Goal: Contribute content

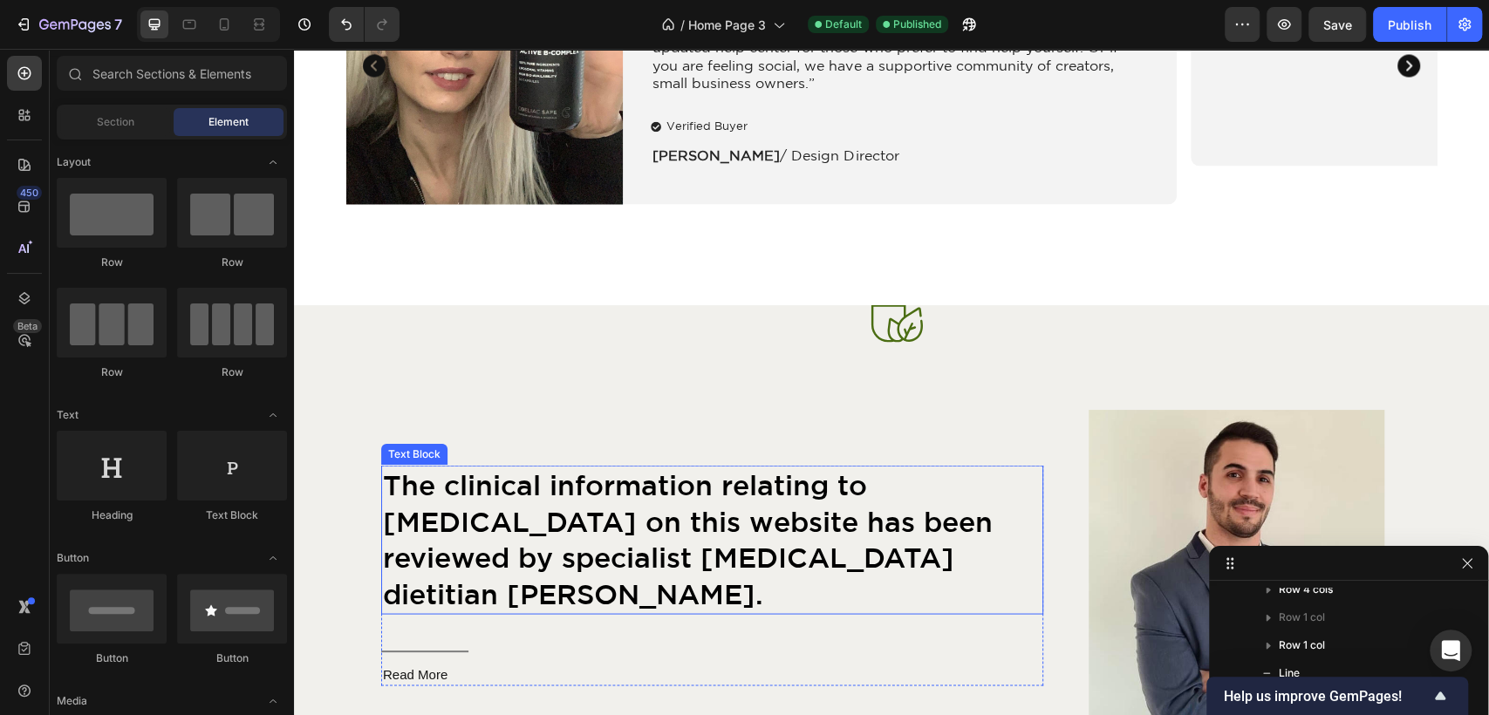
scroll to position [2131, 0]
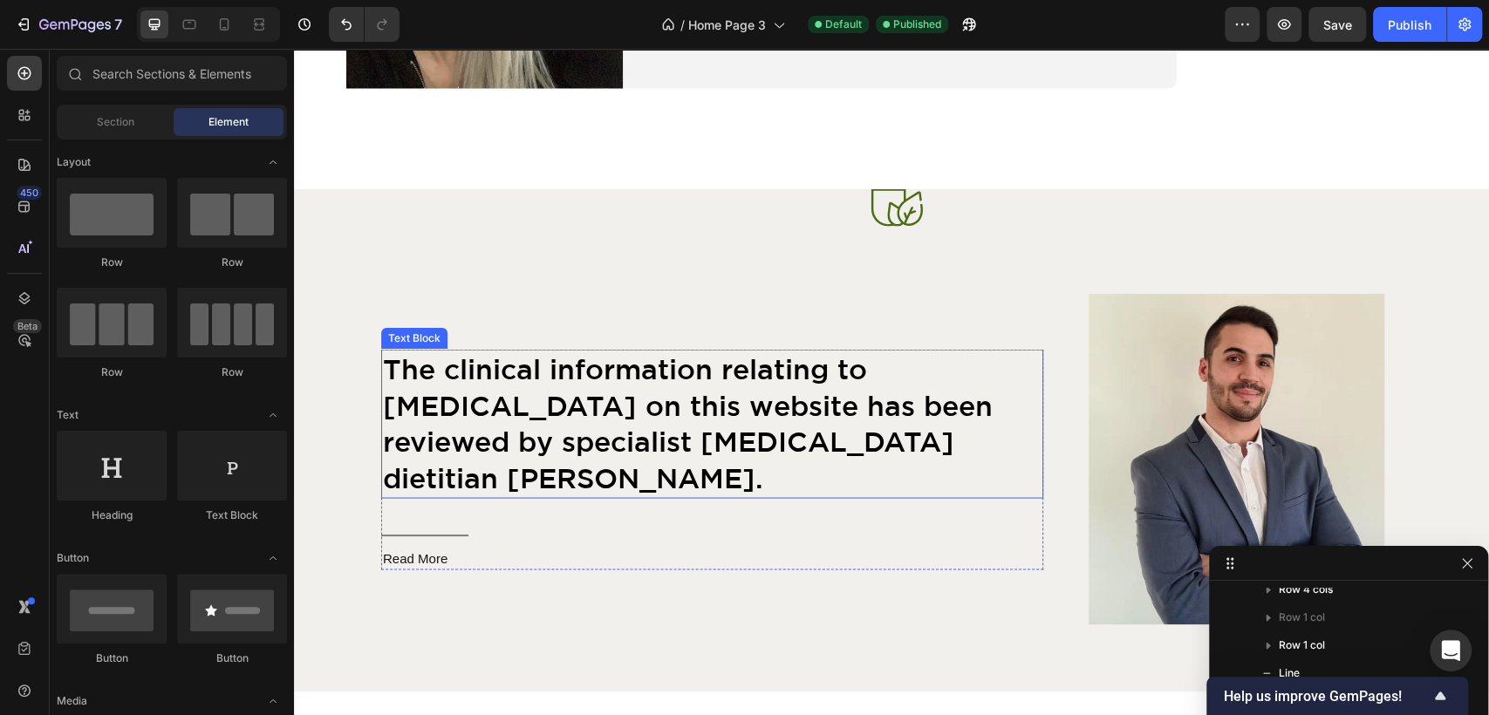
click at [727, 410] on span "The clinical information relating to [MEDICAL_DATA] on this website has been re…" at bounding box center [688, 422] width 610 height 140
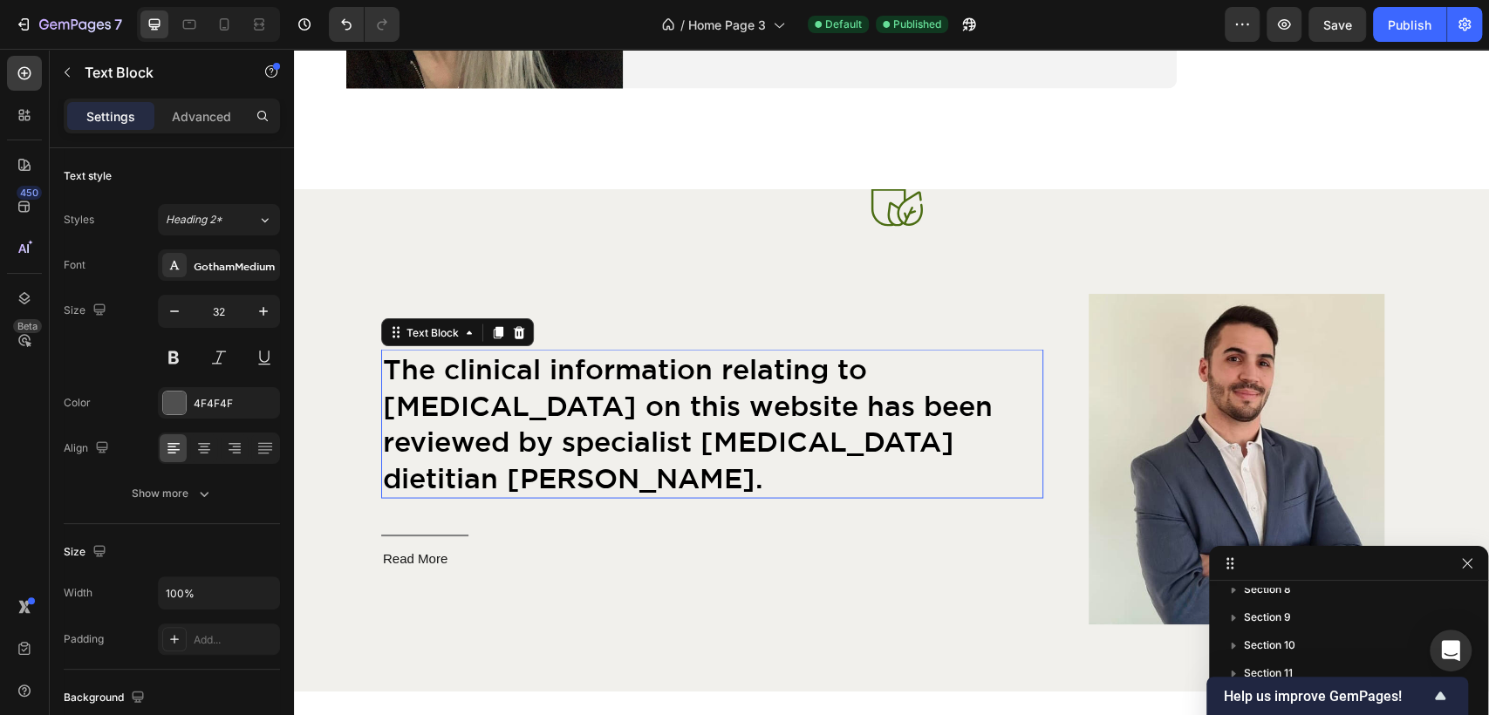
scroll to position [637, 0]
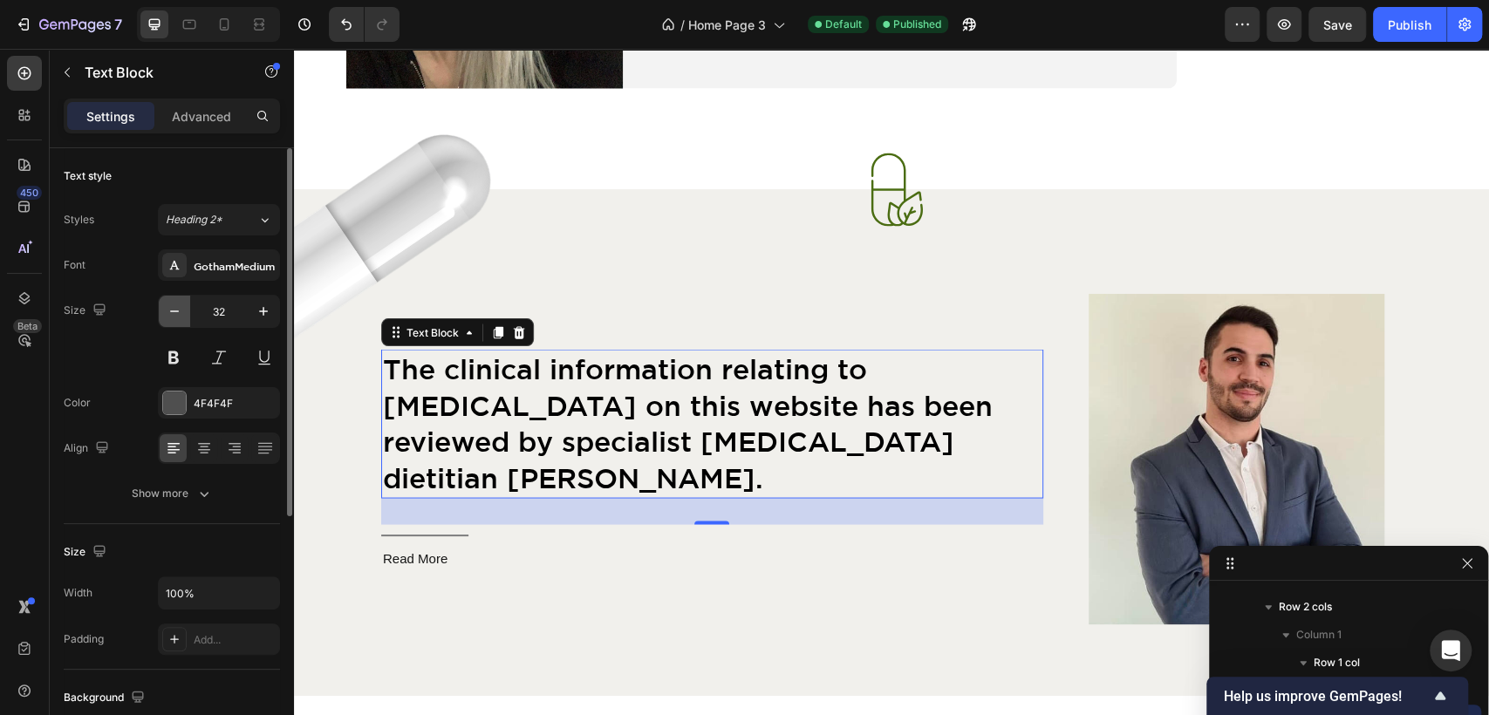
click at [168, 309] on icon "button" at bounding box center [174, 311] width 17 height 17
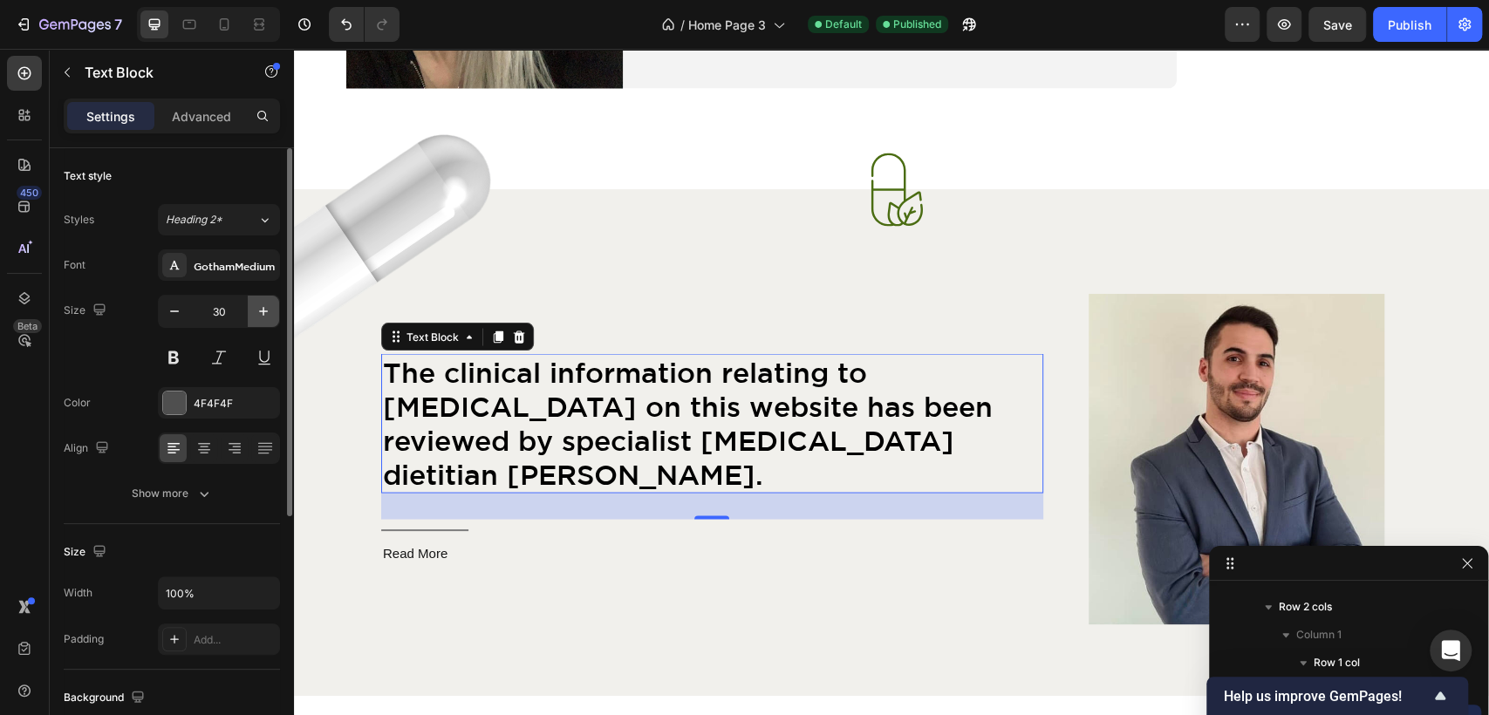
click at [258, 305] on icon "button" at bounding box center [263, 311] width 17 height 17
type input "32"
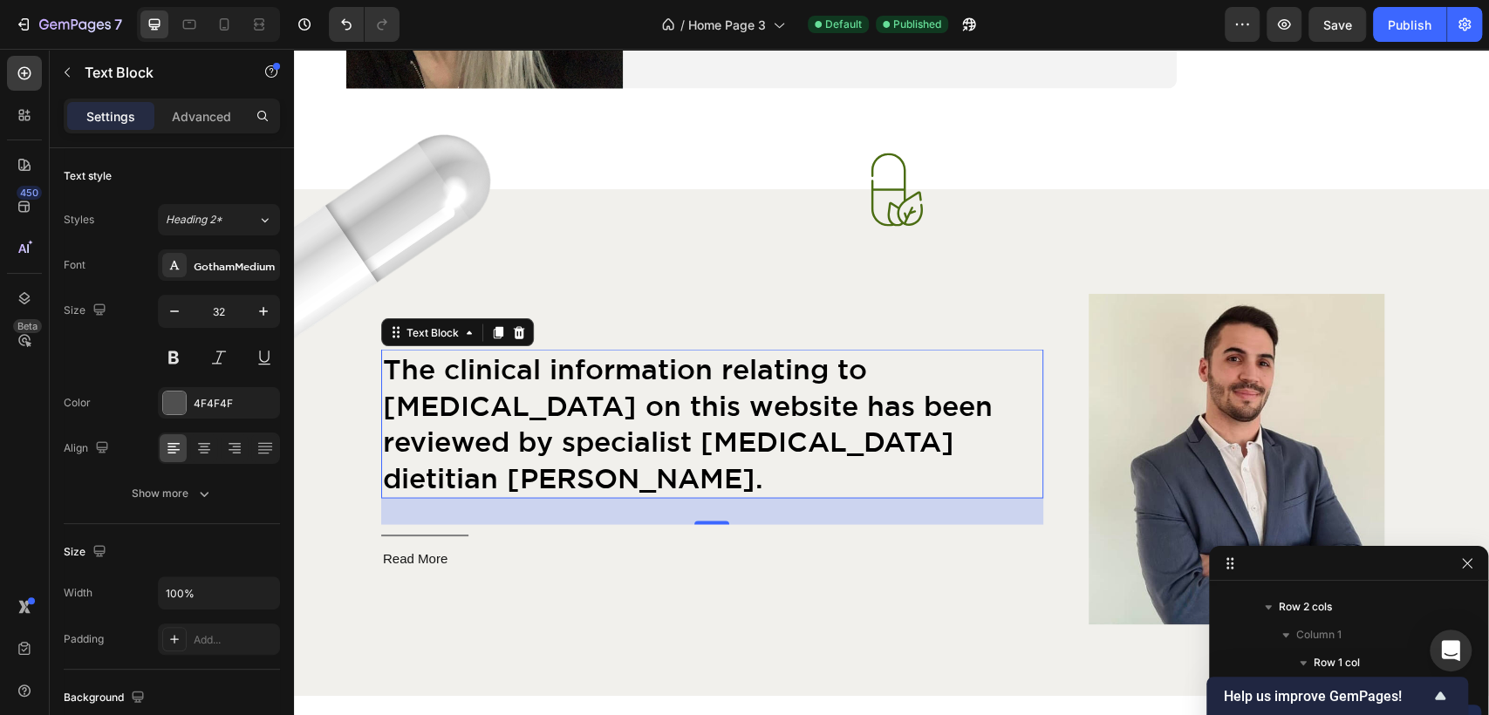
click at [574, 453] on span "The clinical information relating to [MEDICAL_DATA] on this website has been re…" at bounding box center [688, 422] width 610 height 140
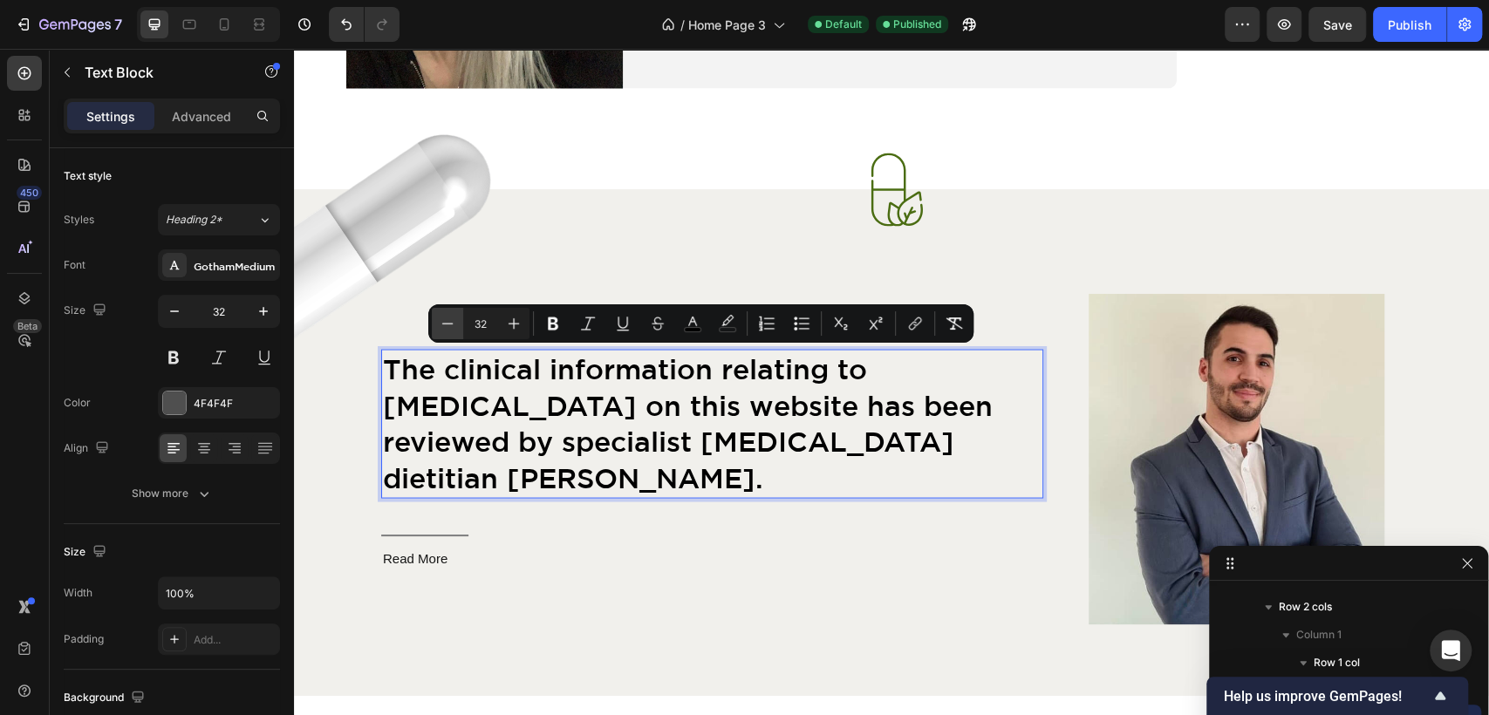
click at [440, 320] on icon "Editor contextual toolbar" at bounding box center [447, 323] width 17 height 17
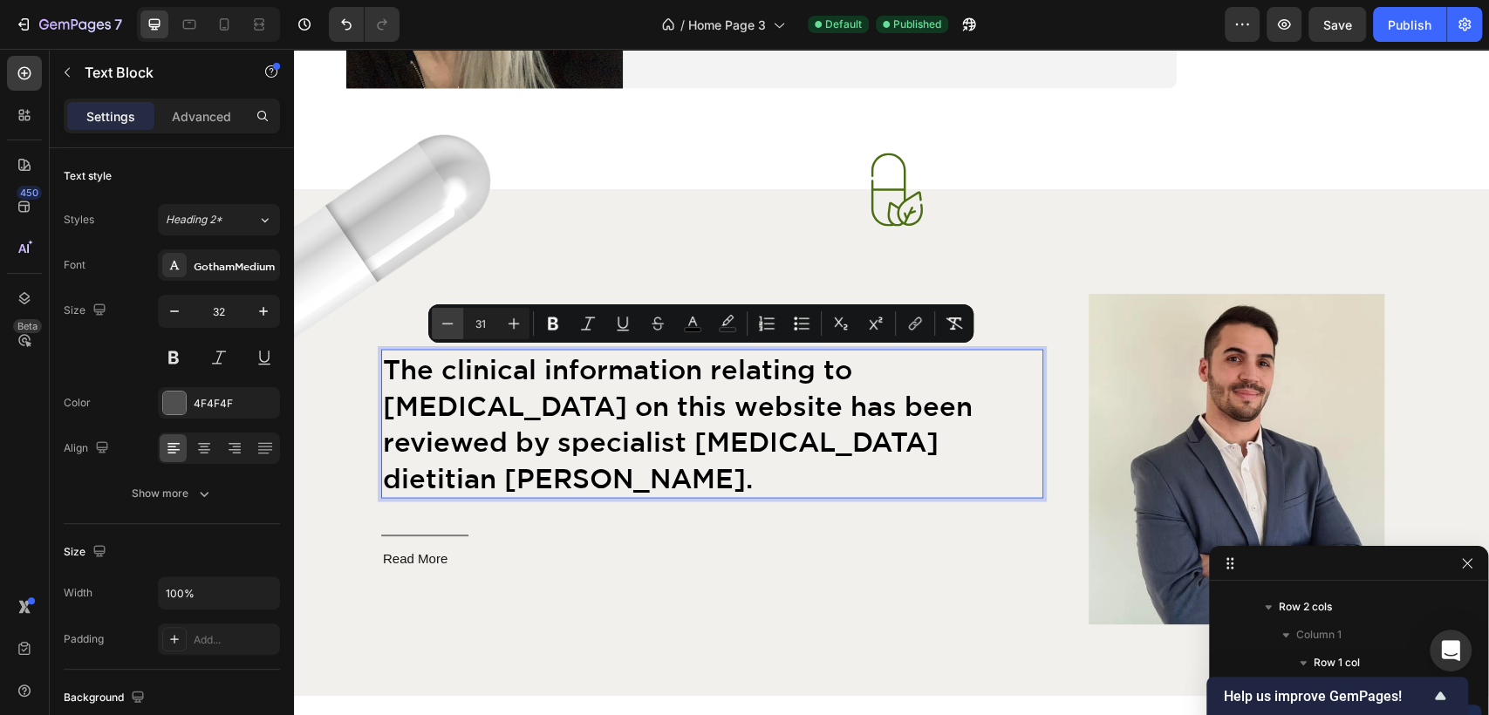
click at [440, 320] on icon "Editor contextual toolbar" at bounding box center [447, 323] width 17 height 17
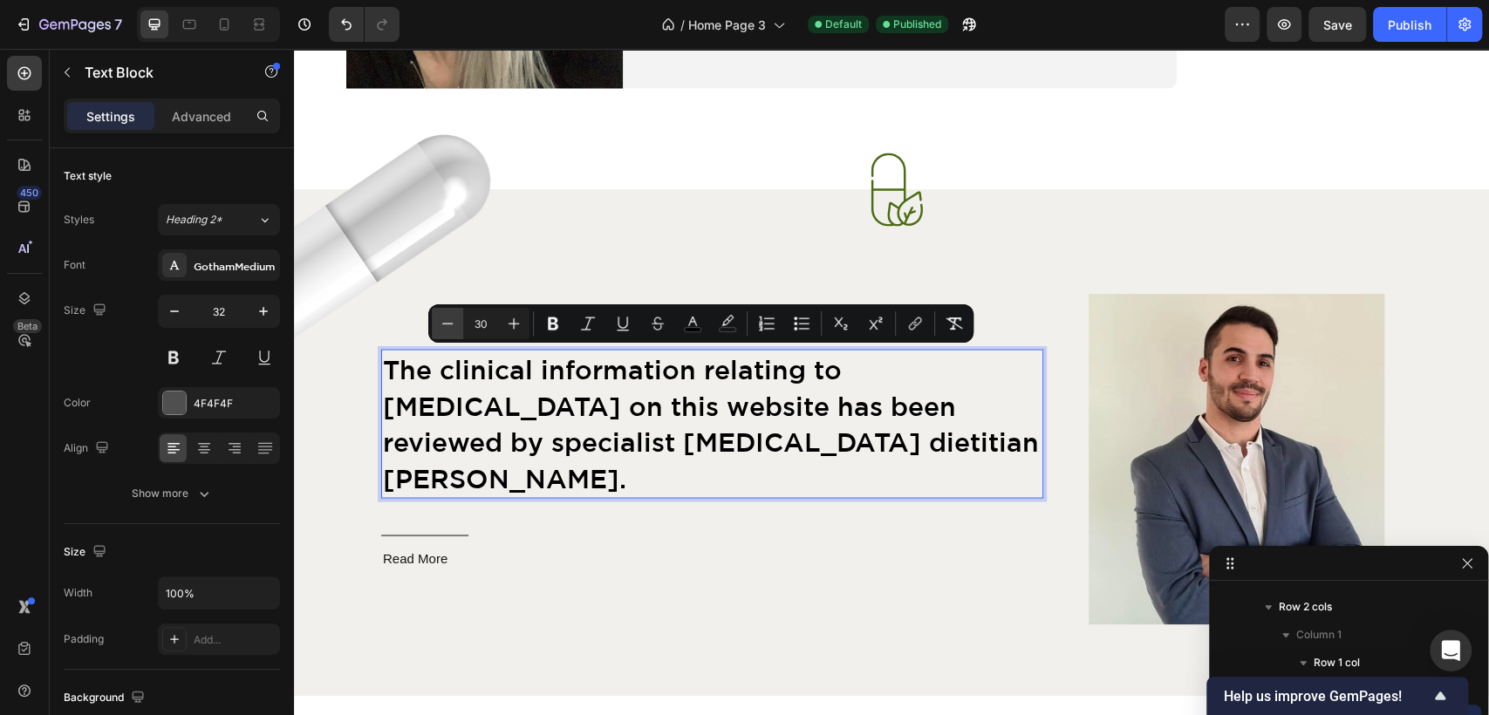
click at [441, 320] on icon "Editor contextual toolbar" at bounding box center [447, 323] width 17 height 17
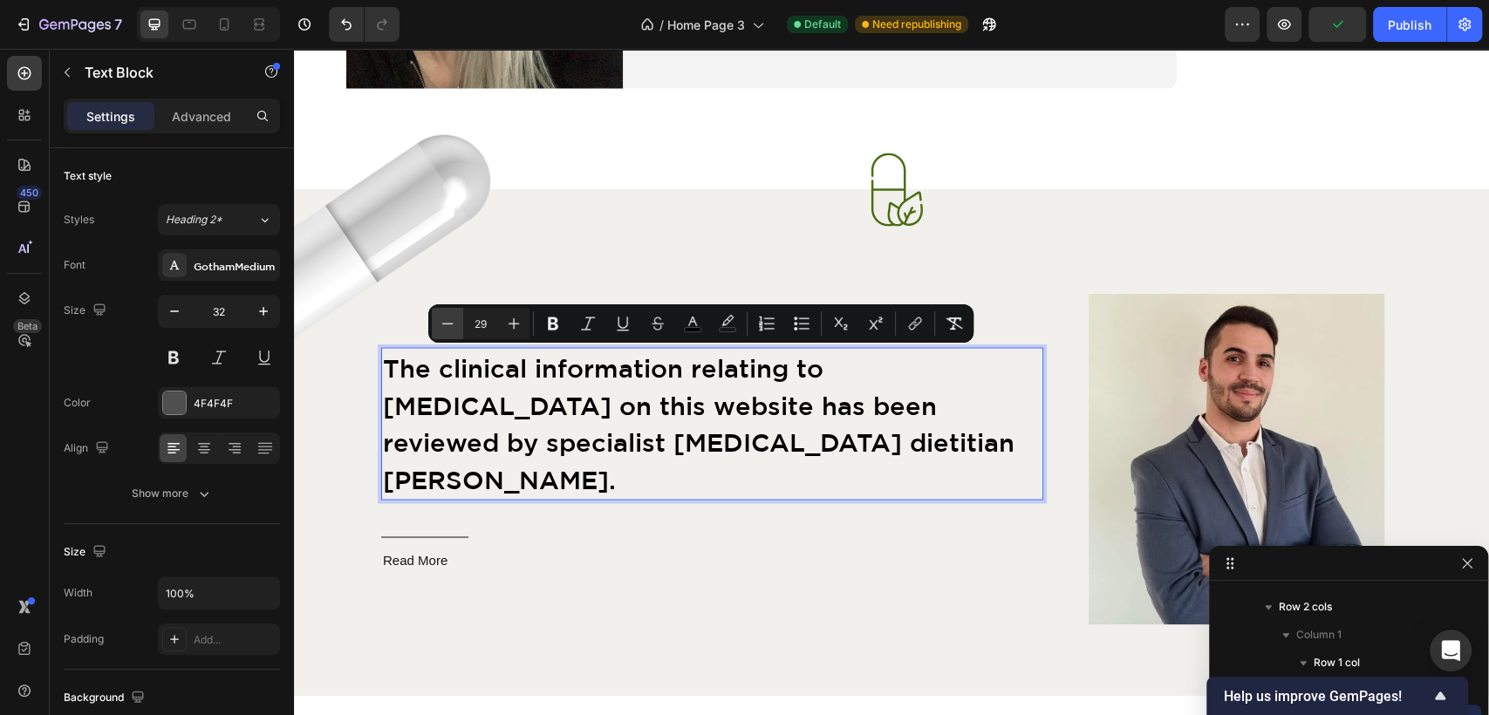
click at [459, 324] on button "Minus" at bounding box center [447, 323] width 31 height 31
type input "28"
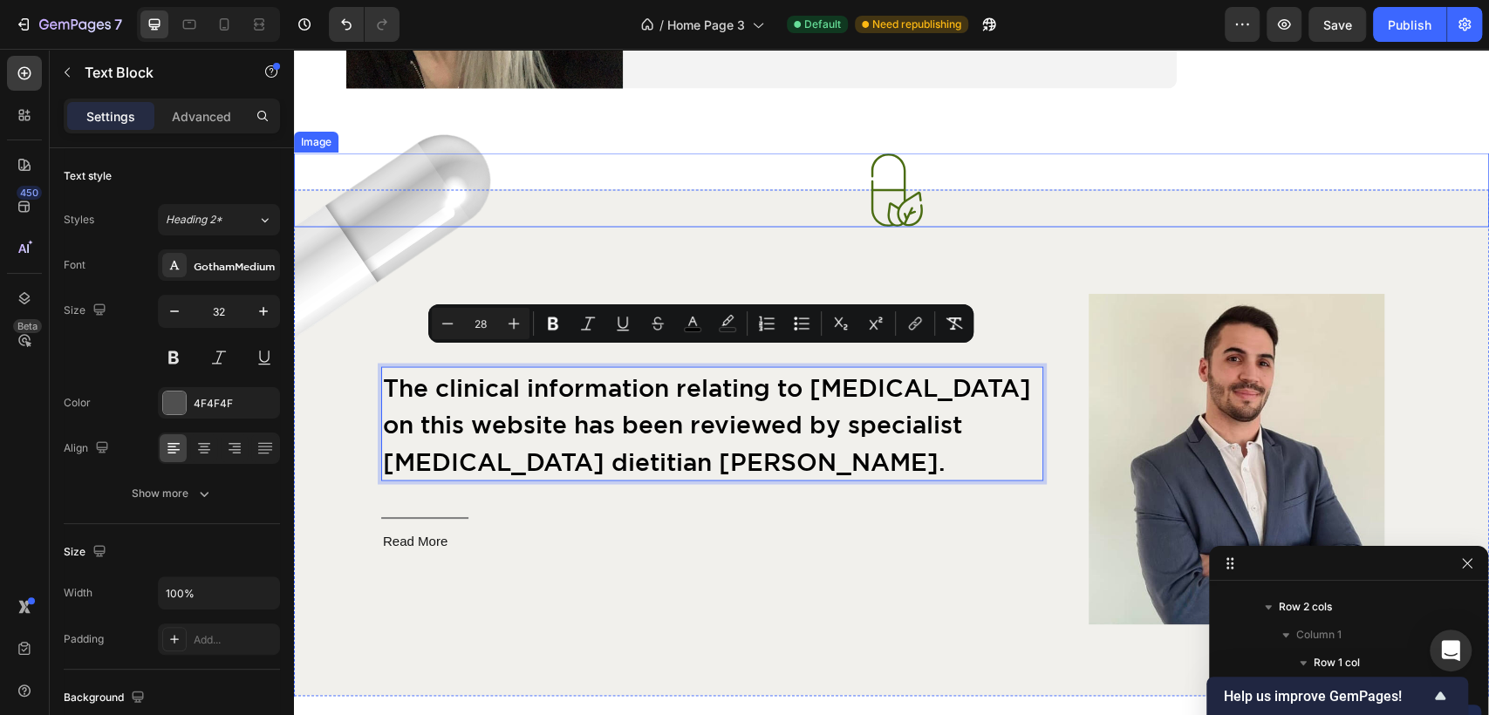
click at [1282, 170] on div at bounding box center [891, 190] width 1195 height 74
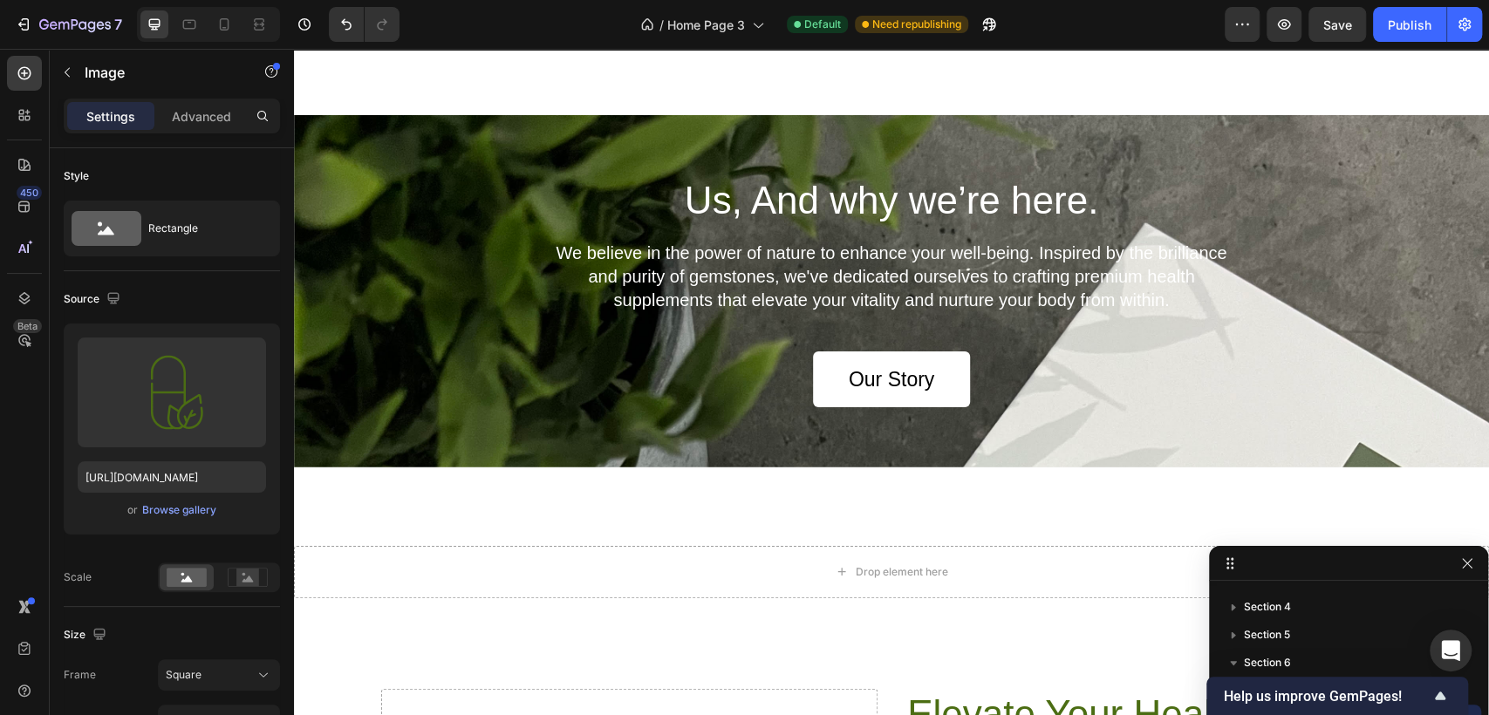
scroll to position [4748, 0]
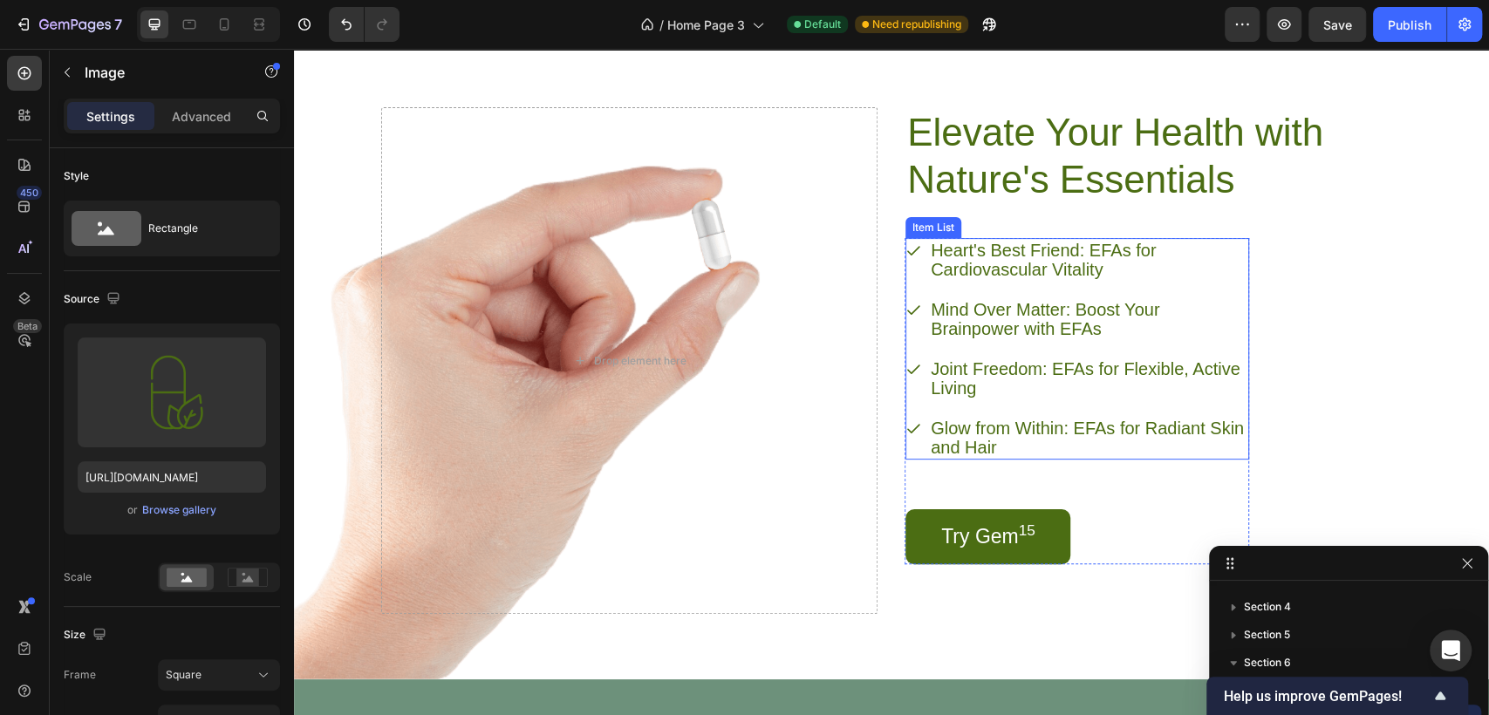
click at [905, 251] on icon at bounding box center [913, 250] width 16 height 16
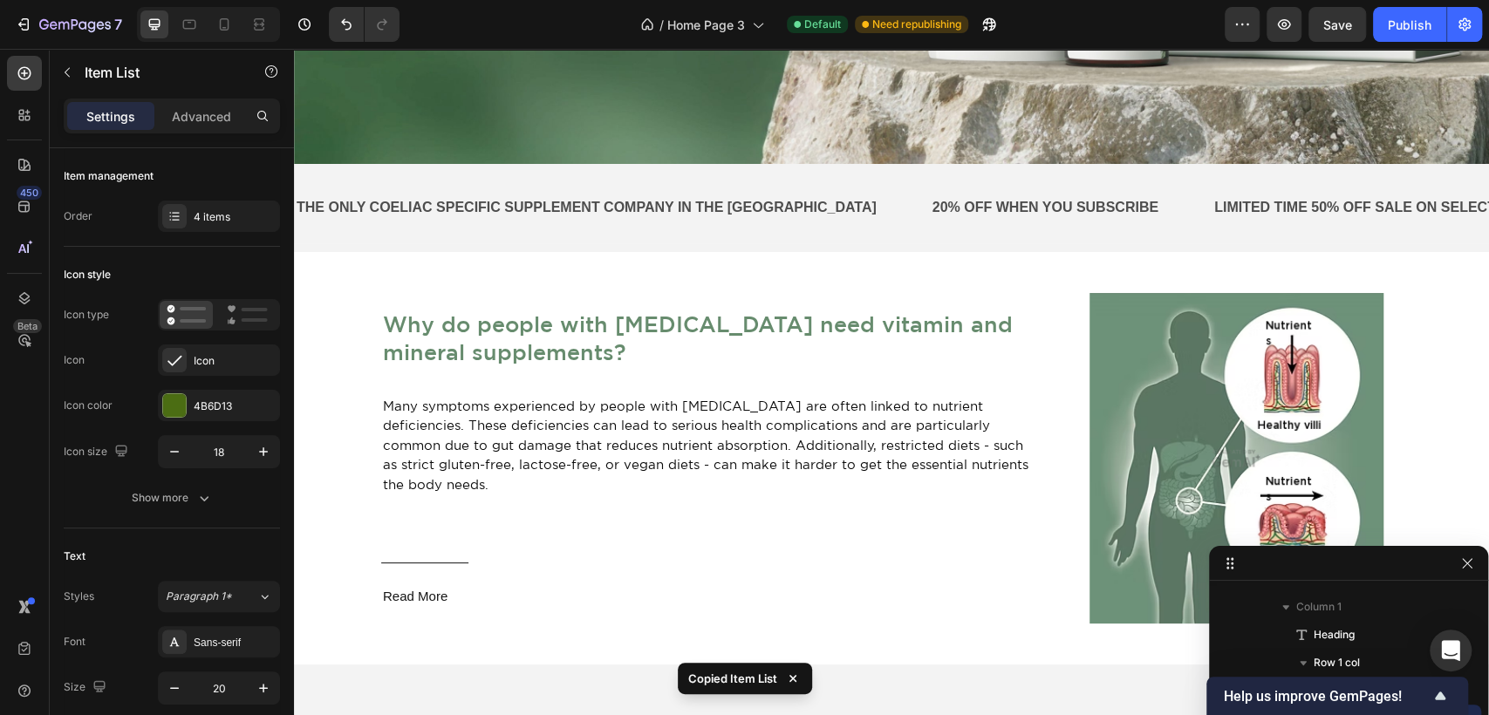
scroll to position [0, 0]
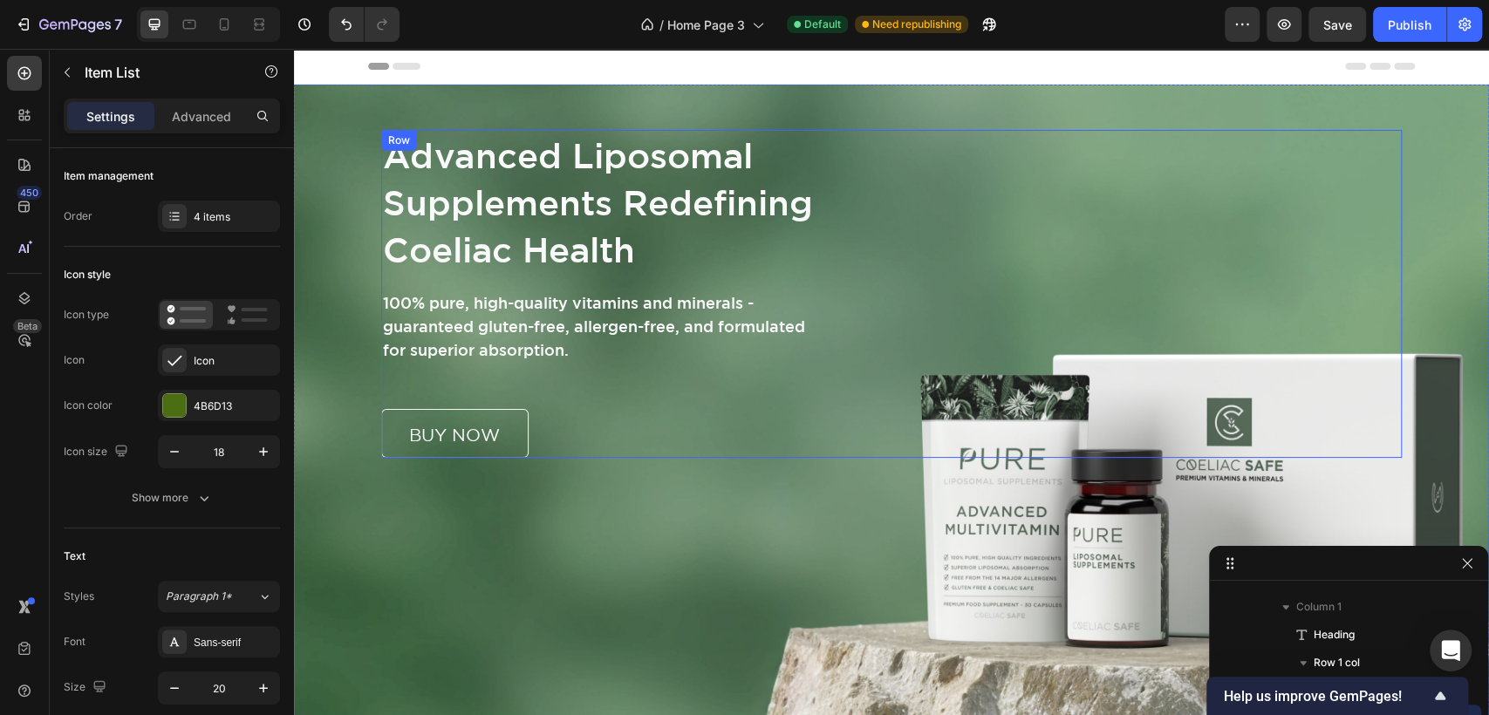
click at [951, 274] on div "Advanced Liposomal Supplements Redefining Coeliac Health Heading 100% pure, hig…" at bounding box center [891, 294] width 1020 height 328
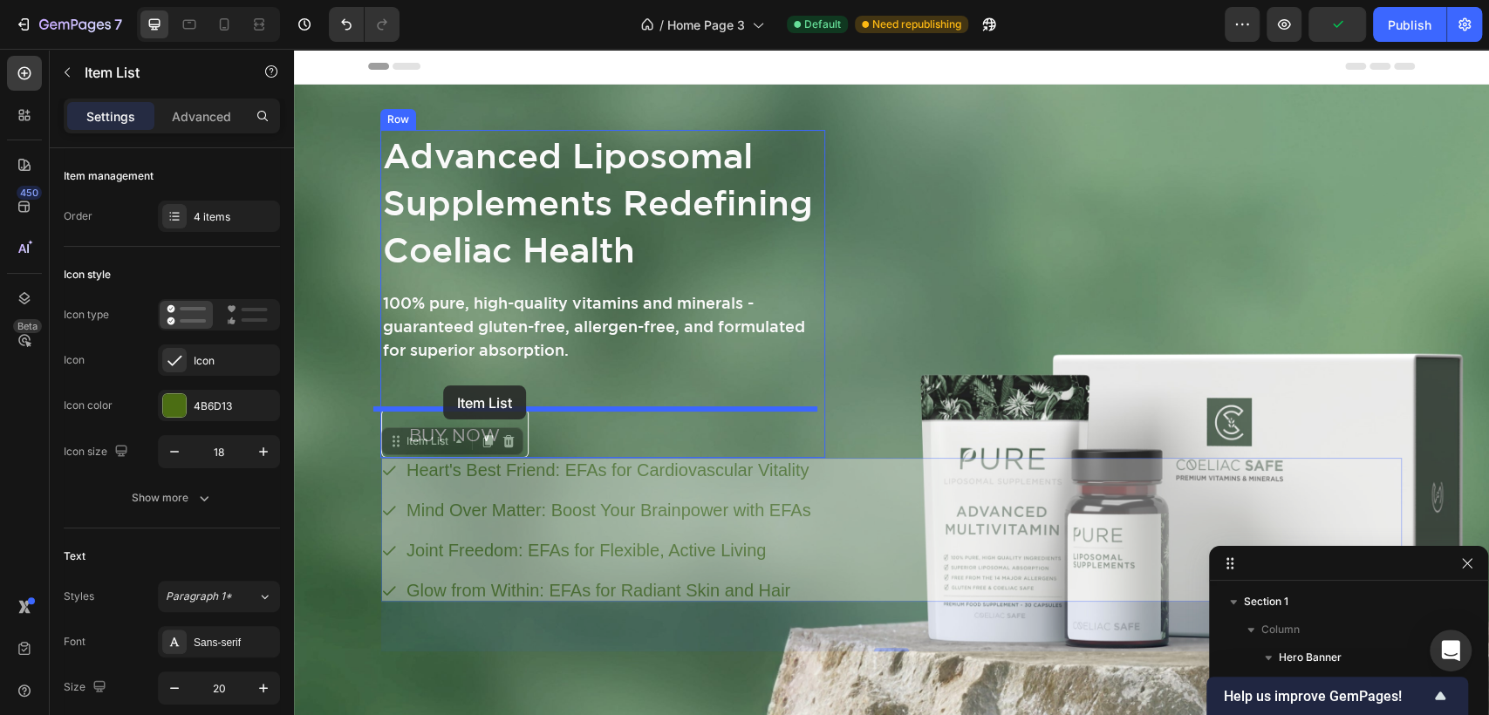
drag, startPoint x: 843, startPoint y: 469, endPoint x: 443, endPoint y: 385, distance: 408.9
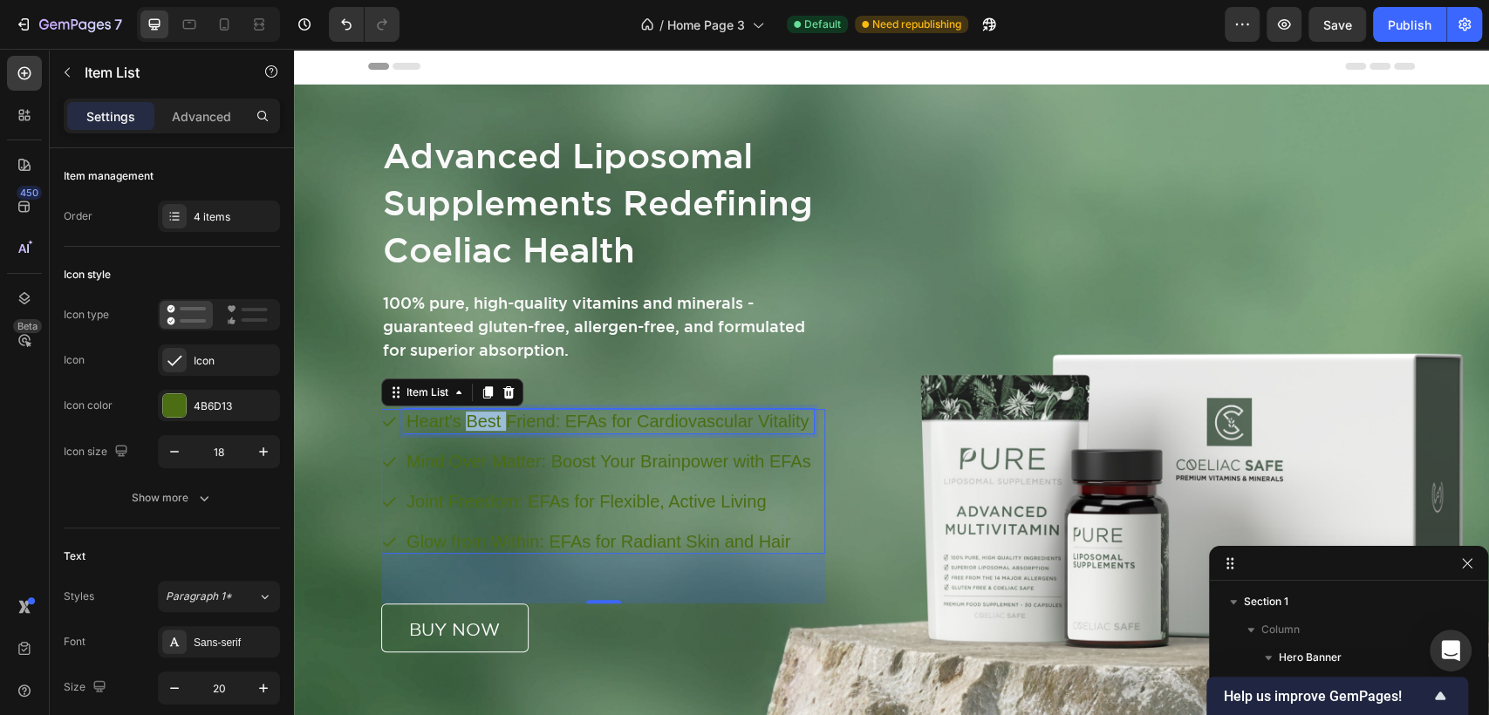
click at [487, 417] on p "Heart's Best Friend: EFAs for Cardiovascular Vitality" at bounding box center [608, 421] width 405 height 19
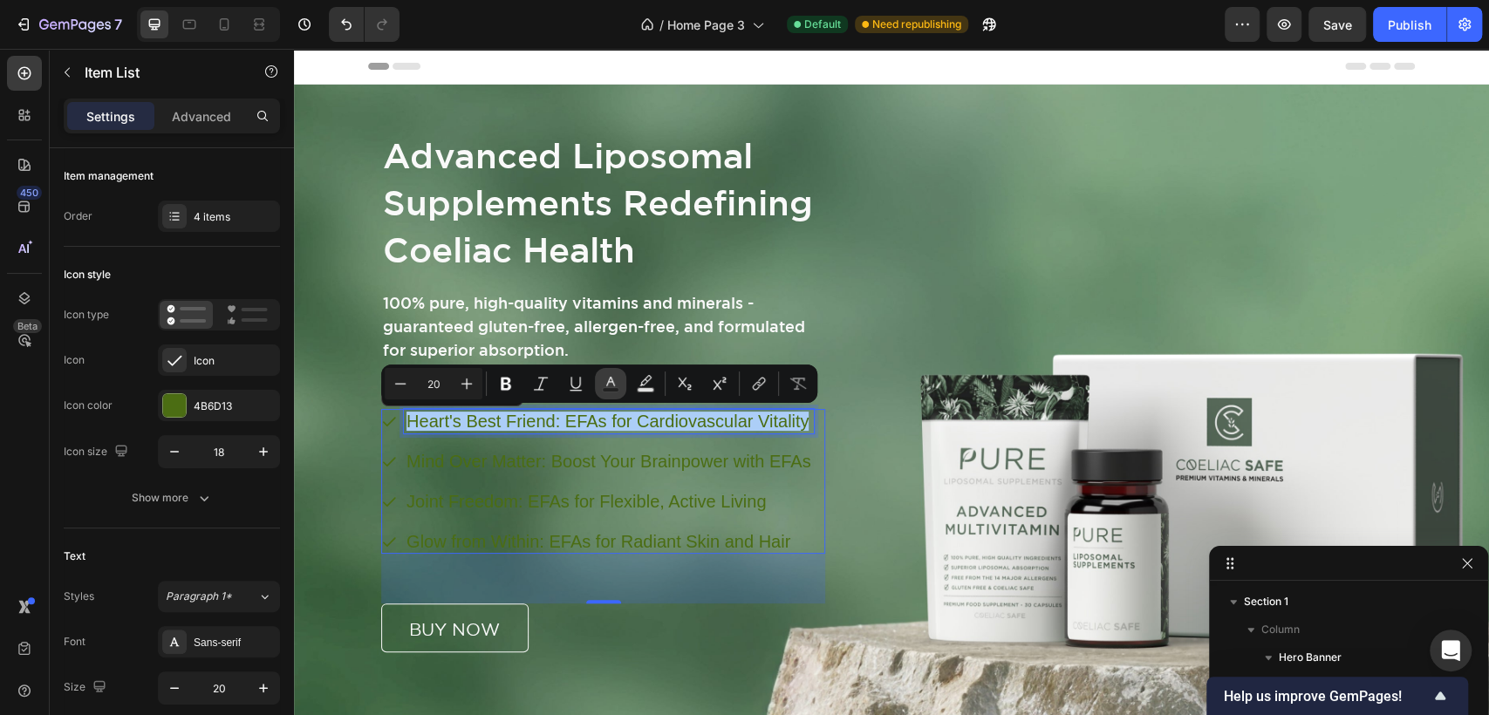
click at [619, 393] on button "Text Color" at bounding box center [610, 383] width 31 height 31
type input "4B6D13"
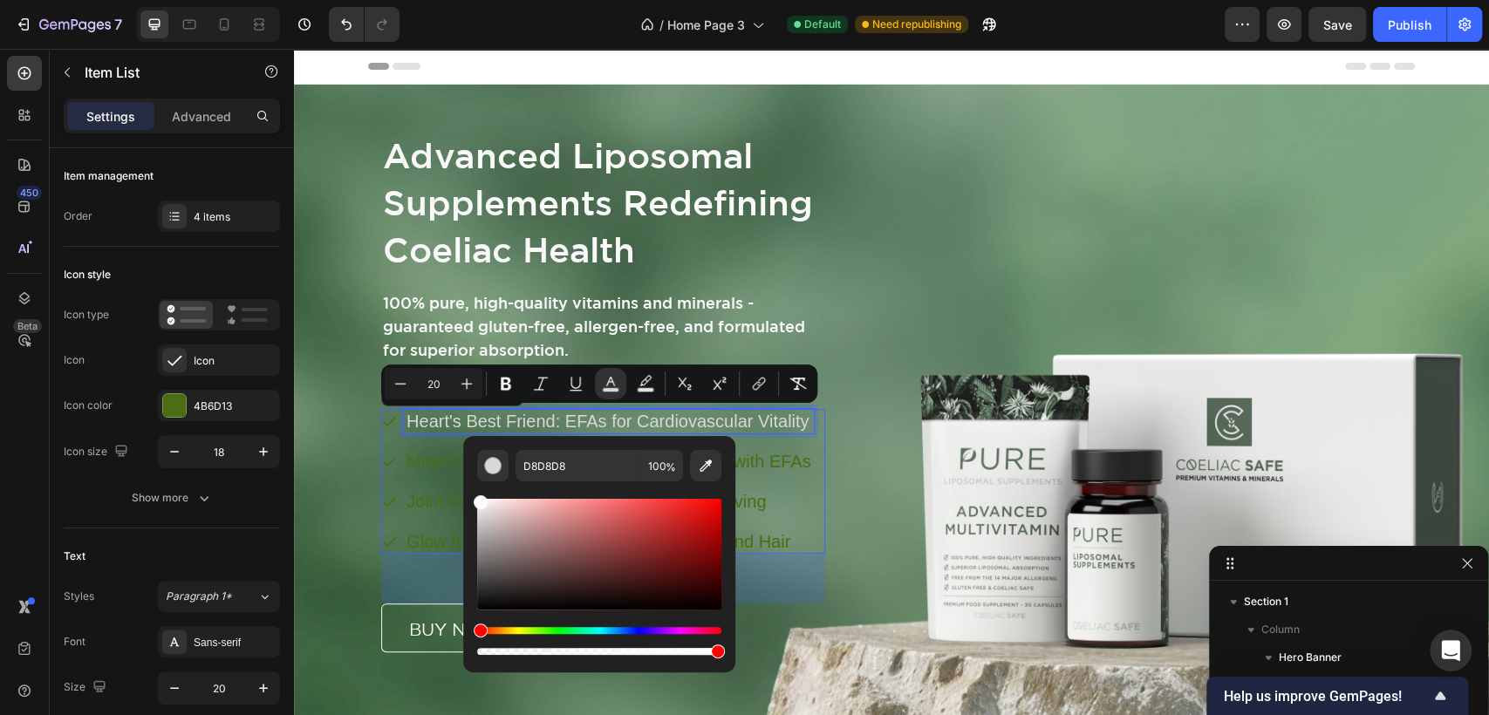
type input "FFFFFF"
drag, startPoint x: 681, startPoint y: 567, endPoint x: 474, endPoint y: 493, distance: 219.6
click at [474, 493] on div "FFFFFF 100 %" at bounding box center [599, 547] width 272 height 222
click at [426, 449] on div "Mind Over Matter: Boost Your Brainpower with EFAs" at bounding box center [609, 461] width 410 height 24
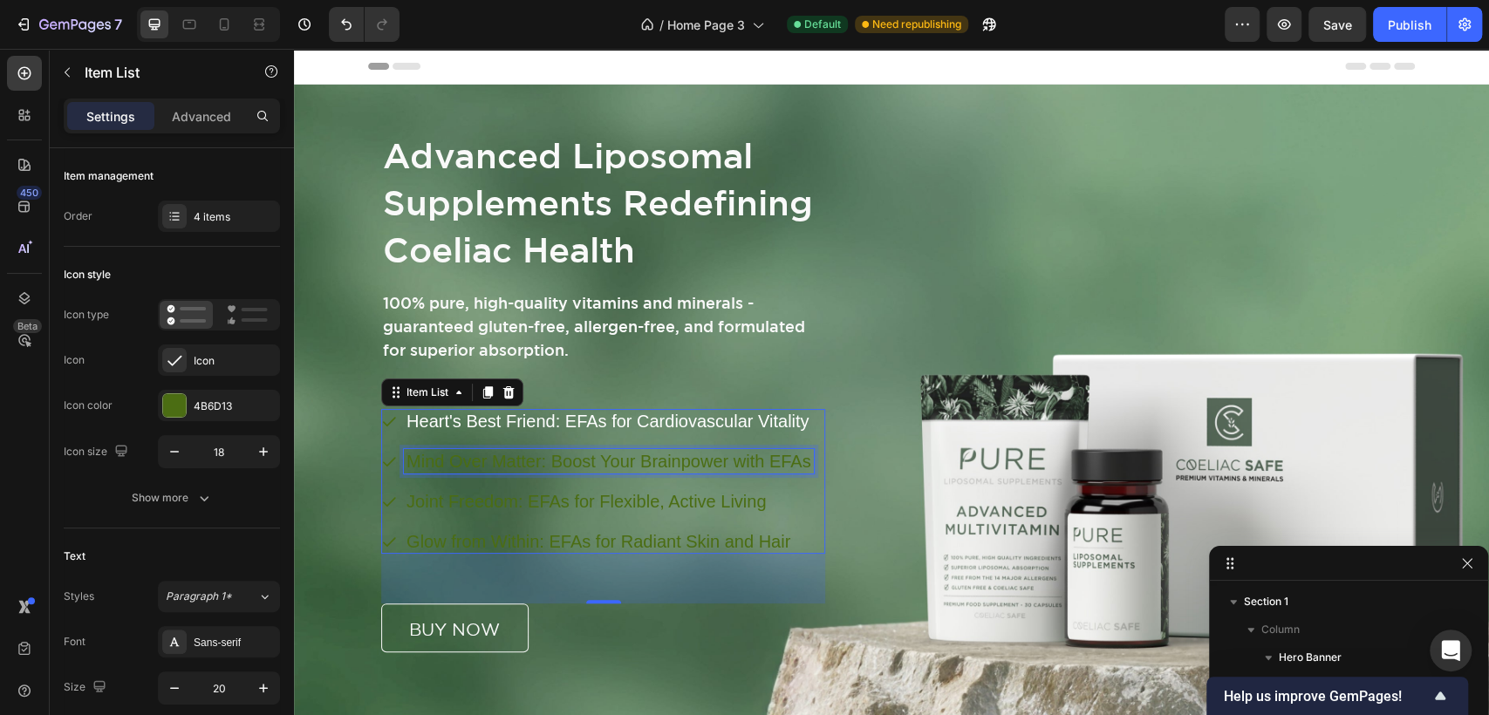
click at [440, 462] on p "Mind Over Matter: Boost Your Brainpower with EFAs" at bounding box center [608, 461] width 405 height 19
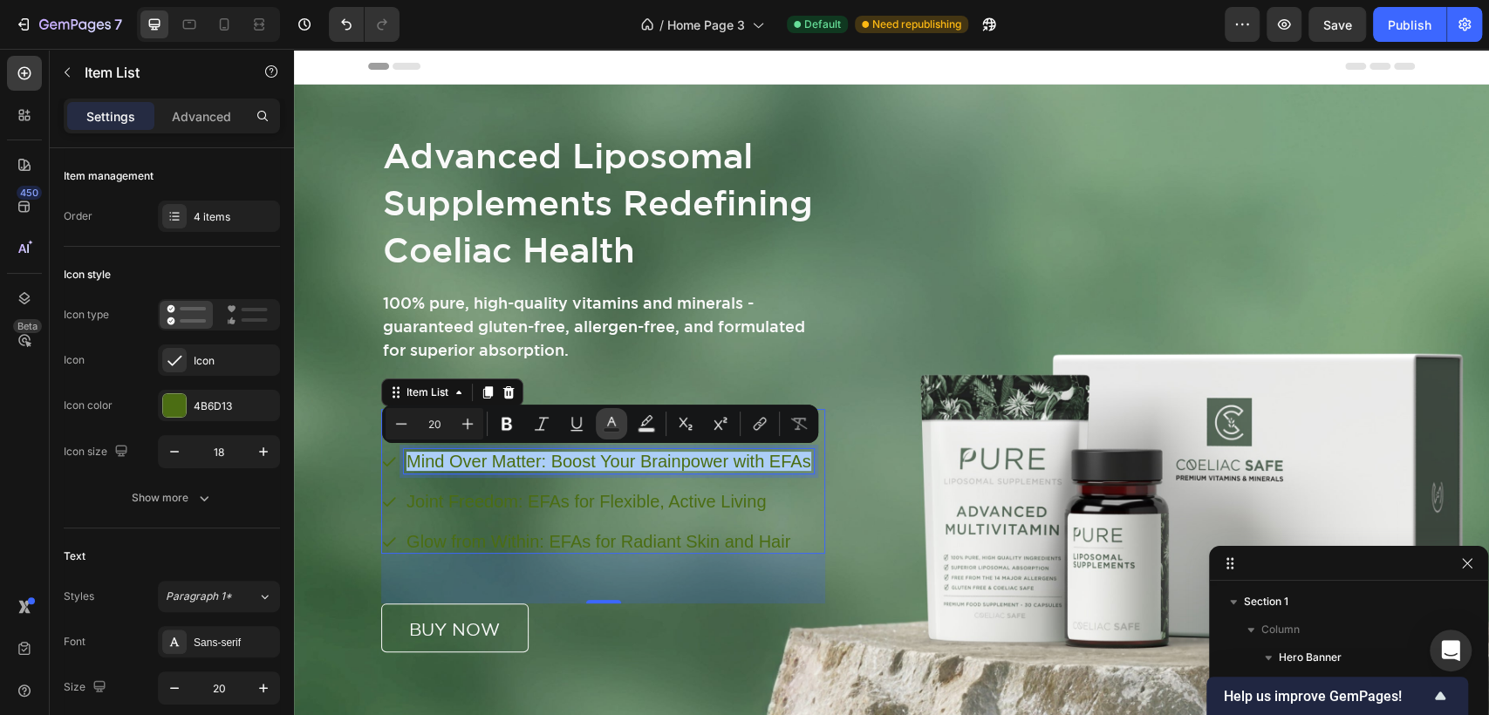
click at [610, 415] on icon "Editor contextual toolbar" at bounding box center [611, 423] width 17 height 17
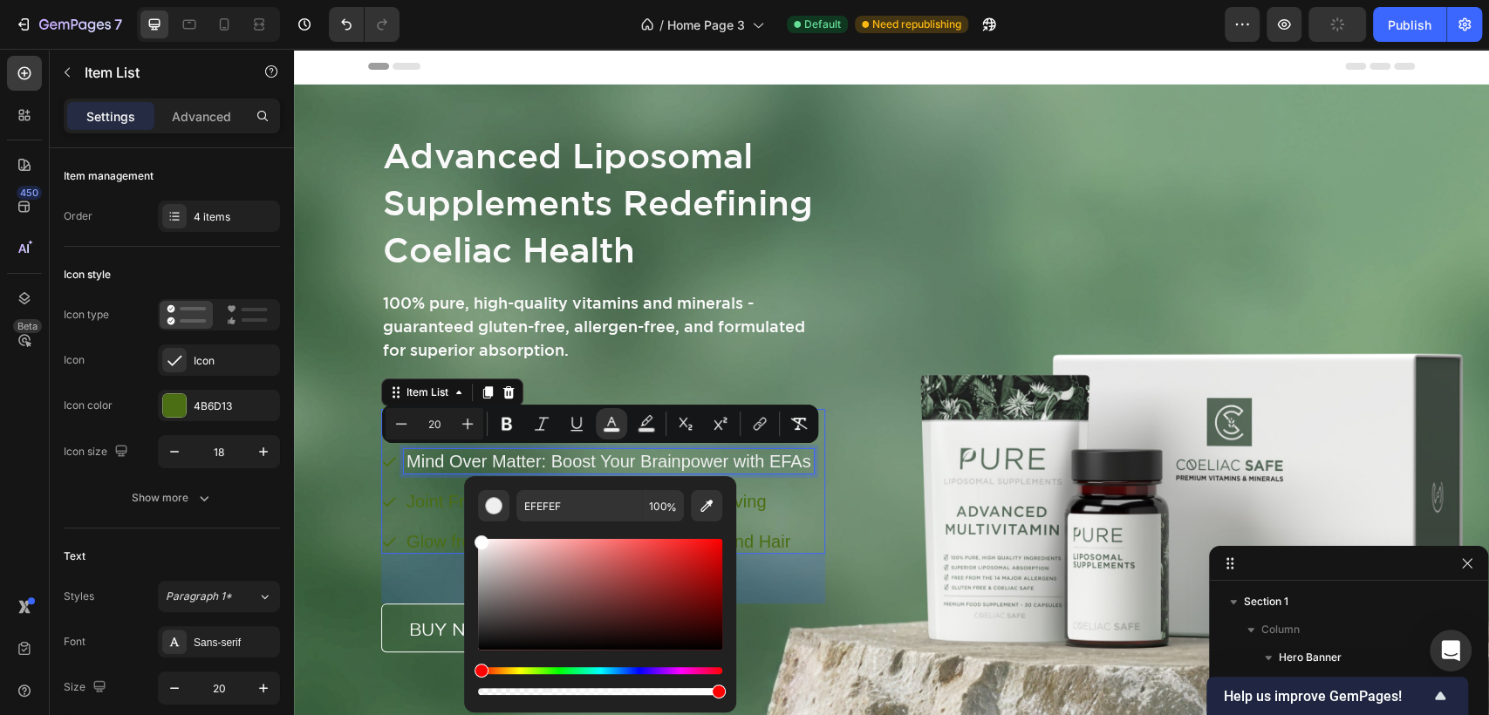
type input "FFFFFF"
drag, startPoint x: 685, startPoint y: 604, endPoint x: 474, endPoint y: 534, distance: 221.7
click at [474, 534] on div "FFFFFF 100 %" at bounding box center [600, 587] width 272 height 222
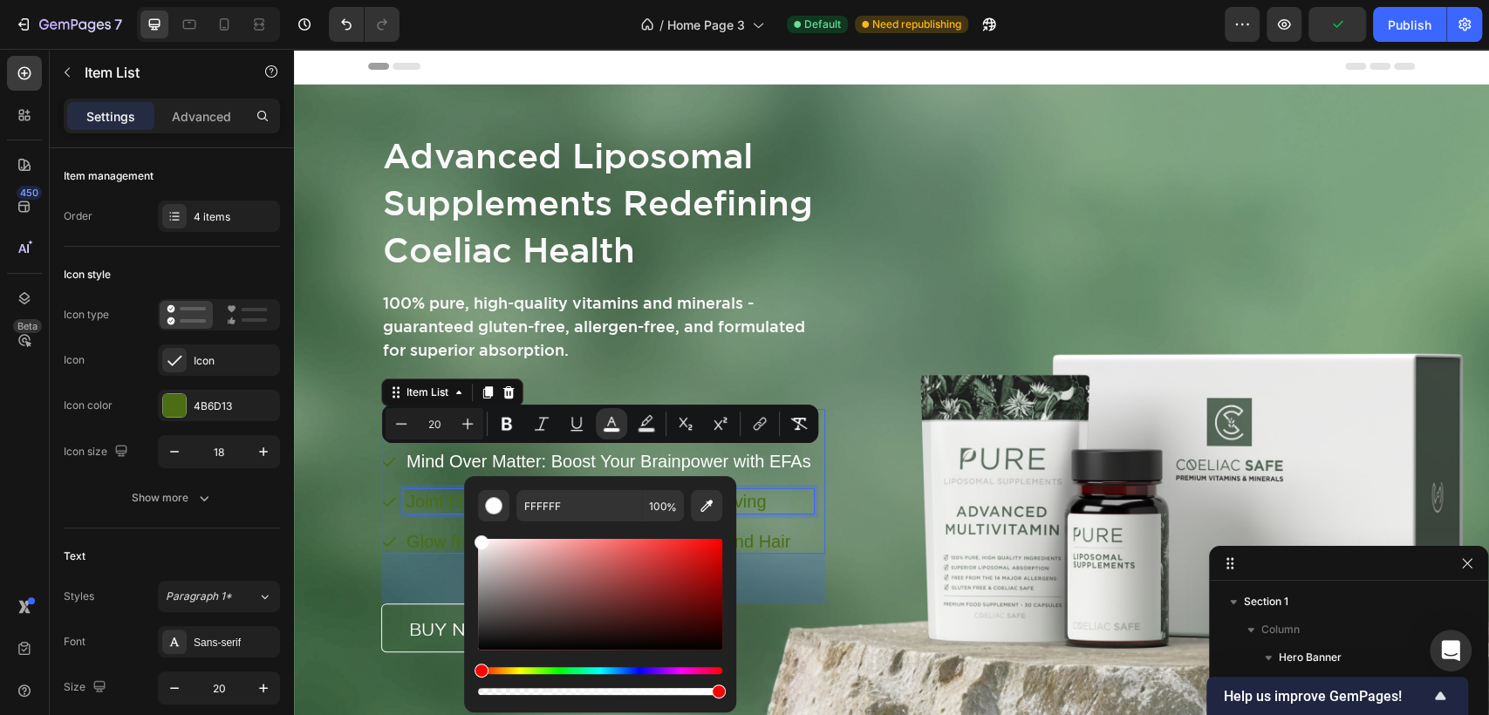
click at [418, 502] on p "Joint Freedom: EFAs for Flexible, Active Living" at bounding box center [608, 501] width 405 height 19
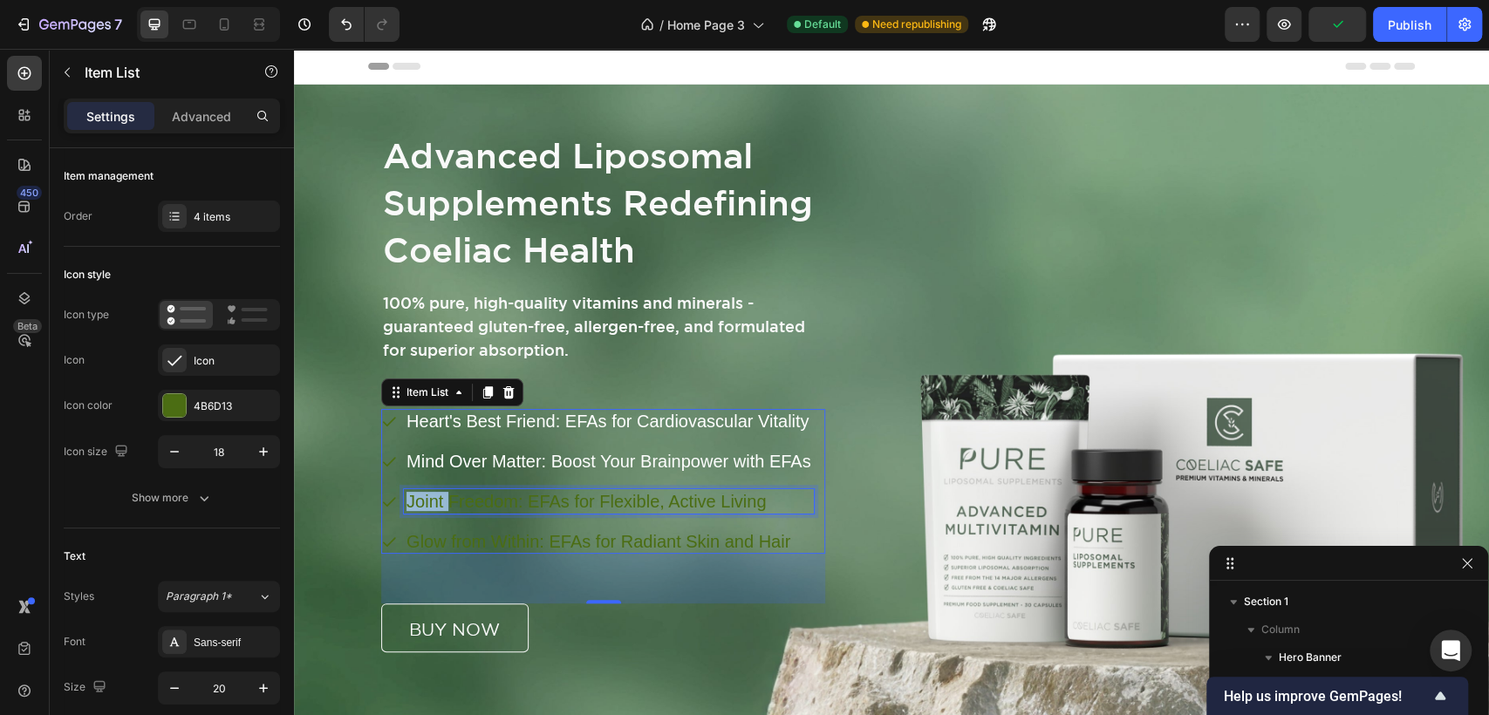
click at [418, 502] on p "Joint Freedom: EFAs for Flexible, Active Living" at bounding box center [608, 501] width 405 height 19
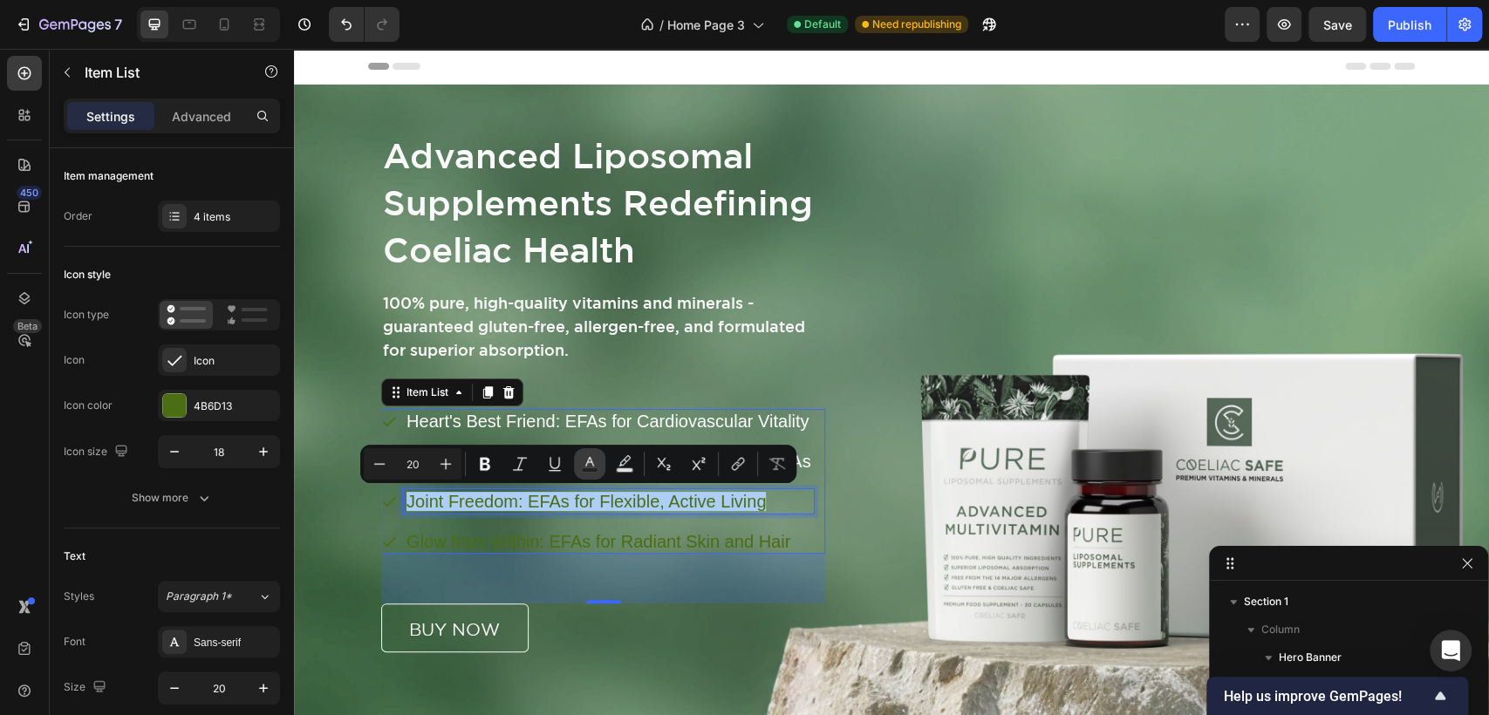
click at [602, 456] on button "Text Color" at bounding box center [589, 463] width 31 height 31
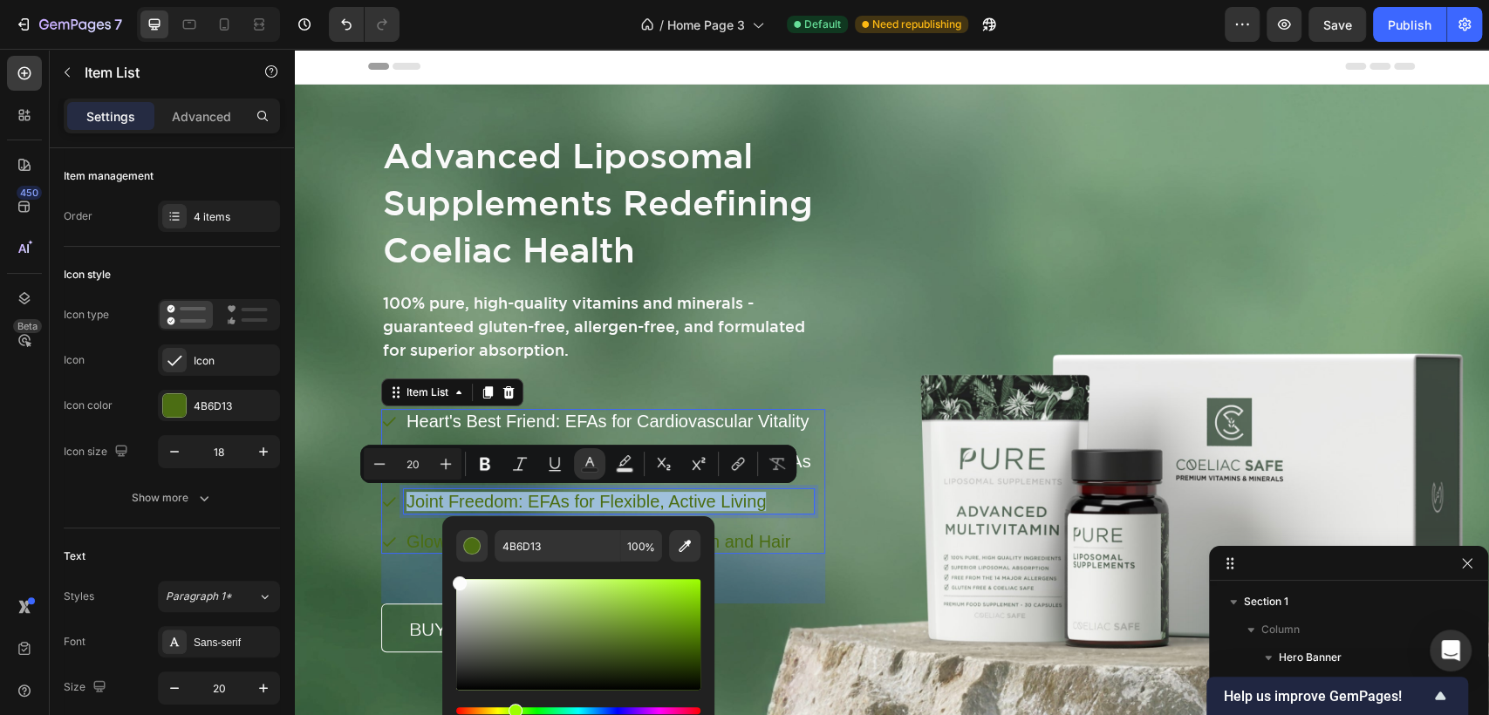
type input "FCFCFC"
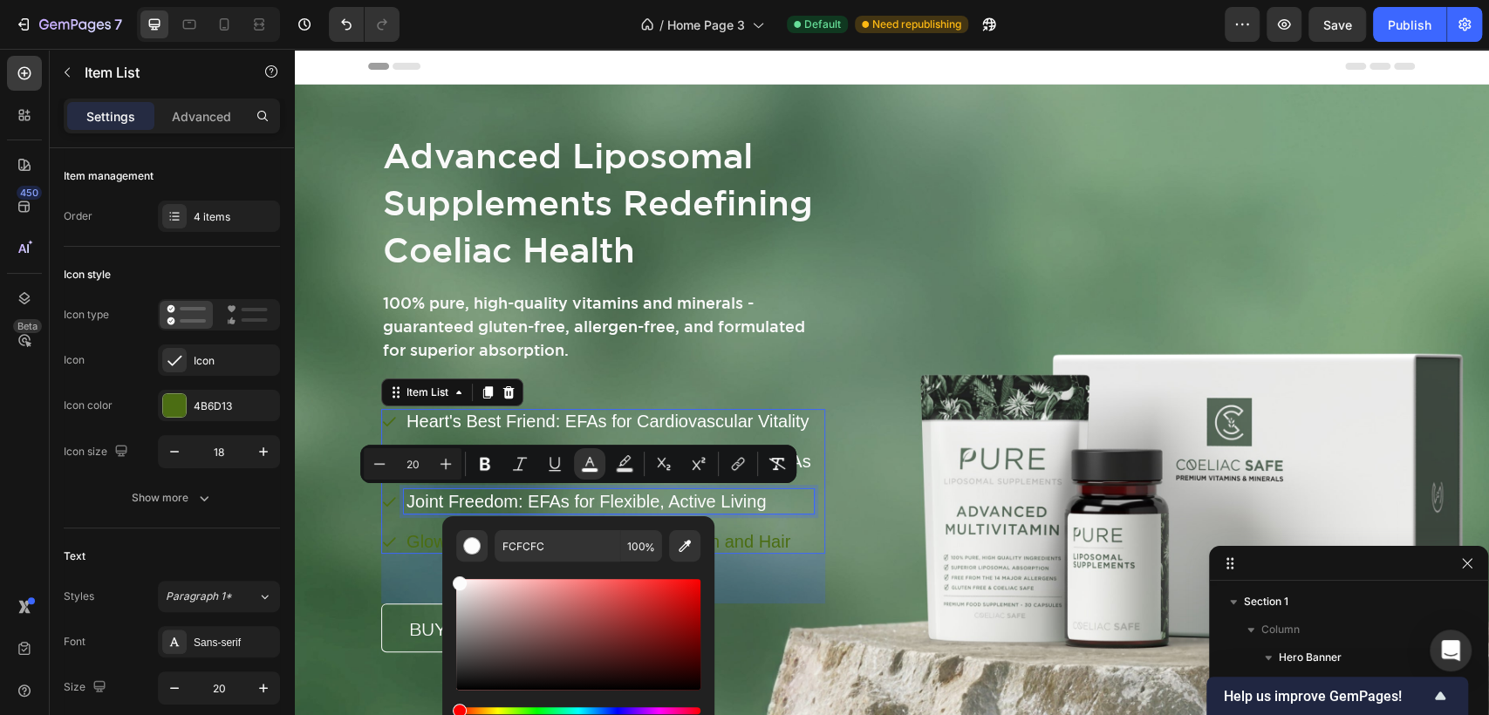
drag, startPoint x: 955, startPoint y: 694, endPoint x: 439, endPoint y: 566, distance: 531.9
click at [423, 538] on p "Glow from Within: EFAs for Radiant Skin and Hair" at bounding box center [608, 541] width 405 height 19
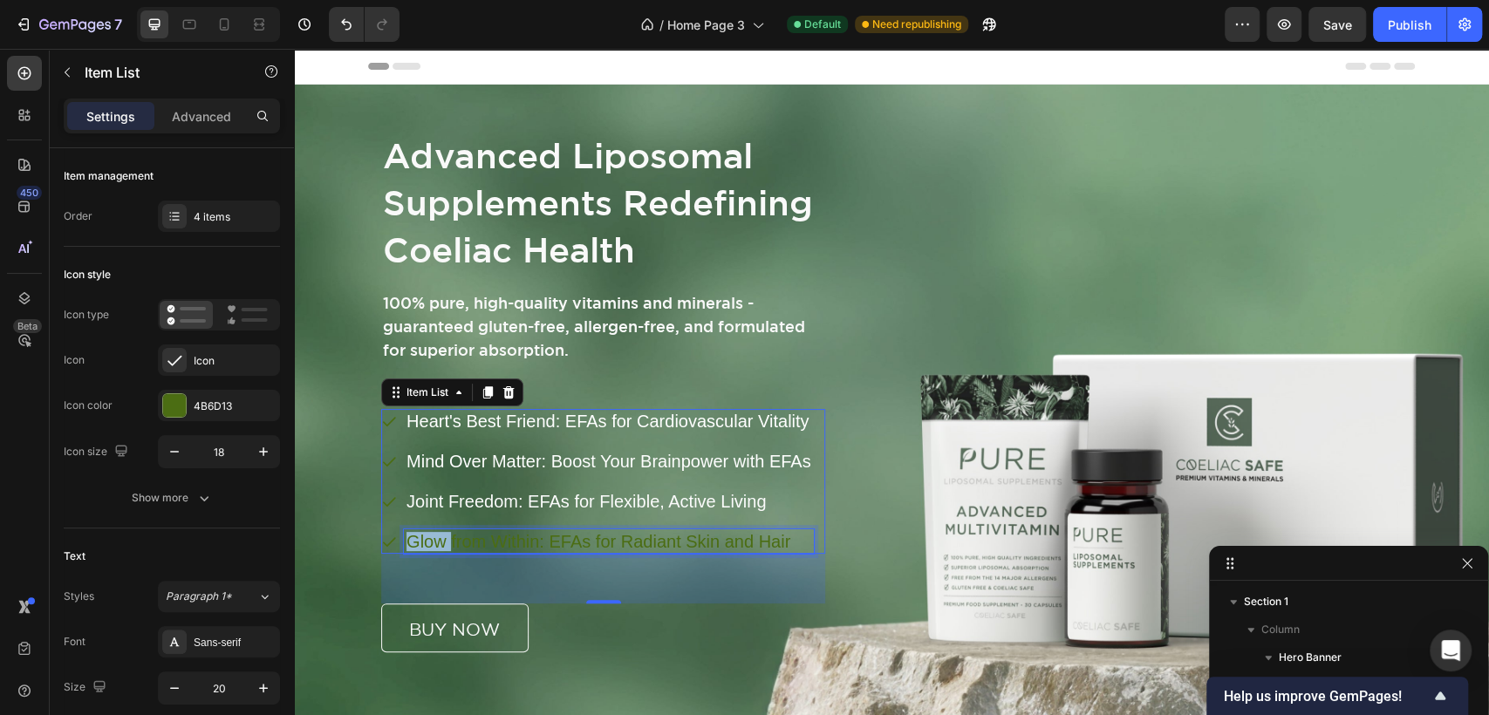
click at [423, 538] on p "Glow from Within: EFAs for Radiant Skin and Hair" at bounding box center [608, 541] width 405 height 19
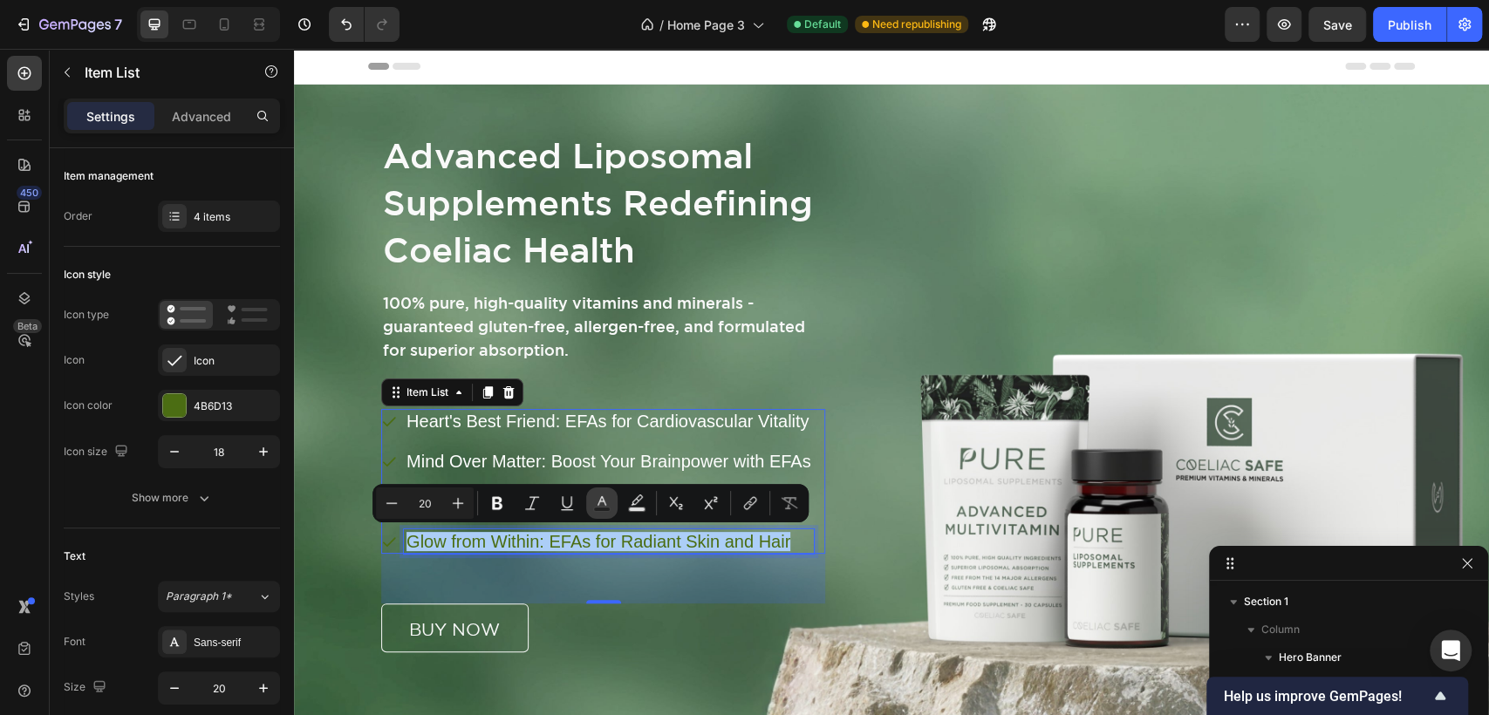
click at [607, 487] on button "Text Color" at bounding box center [601, 502] width 31 height 31
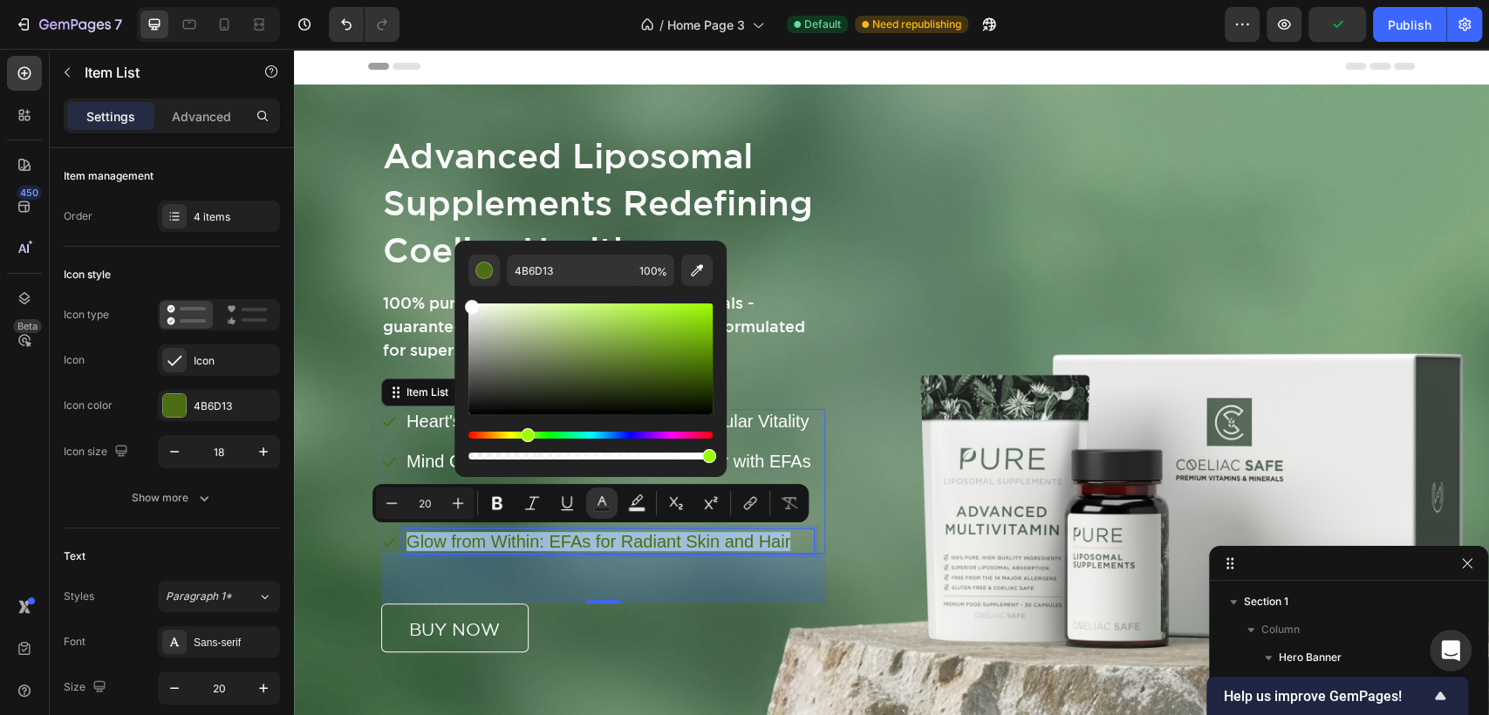
type input "FFFFFF"
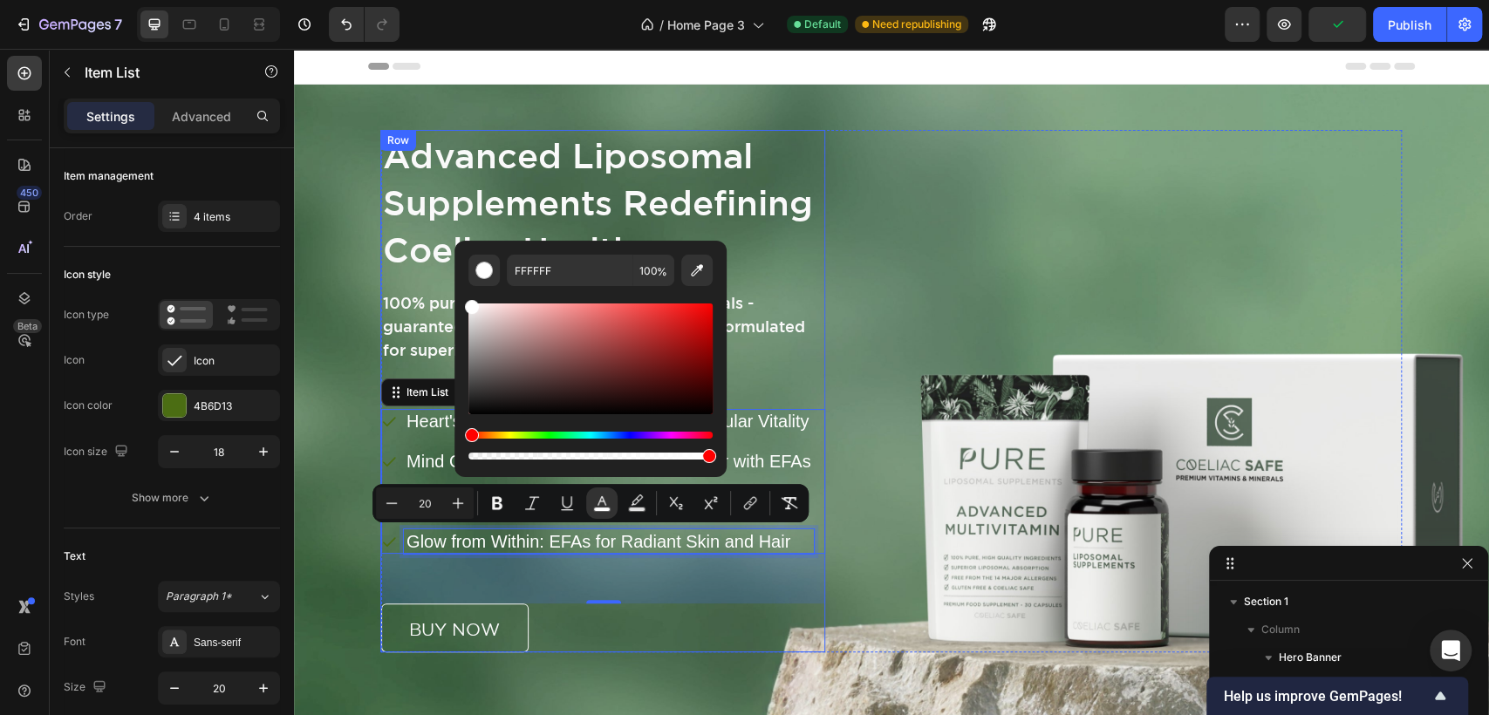
drag, startPoint x: 969, startPoint y: 419, endPoint x: 412, endPoint y: 274, distance: 575.1
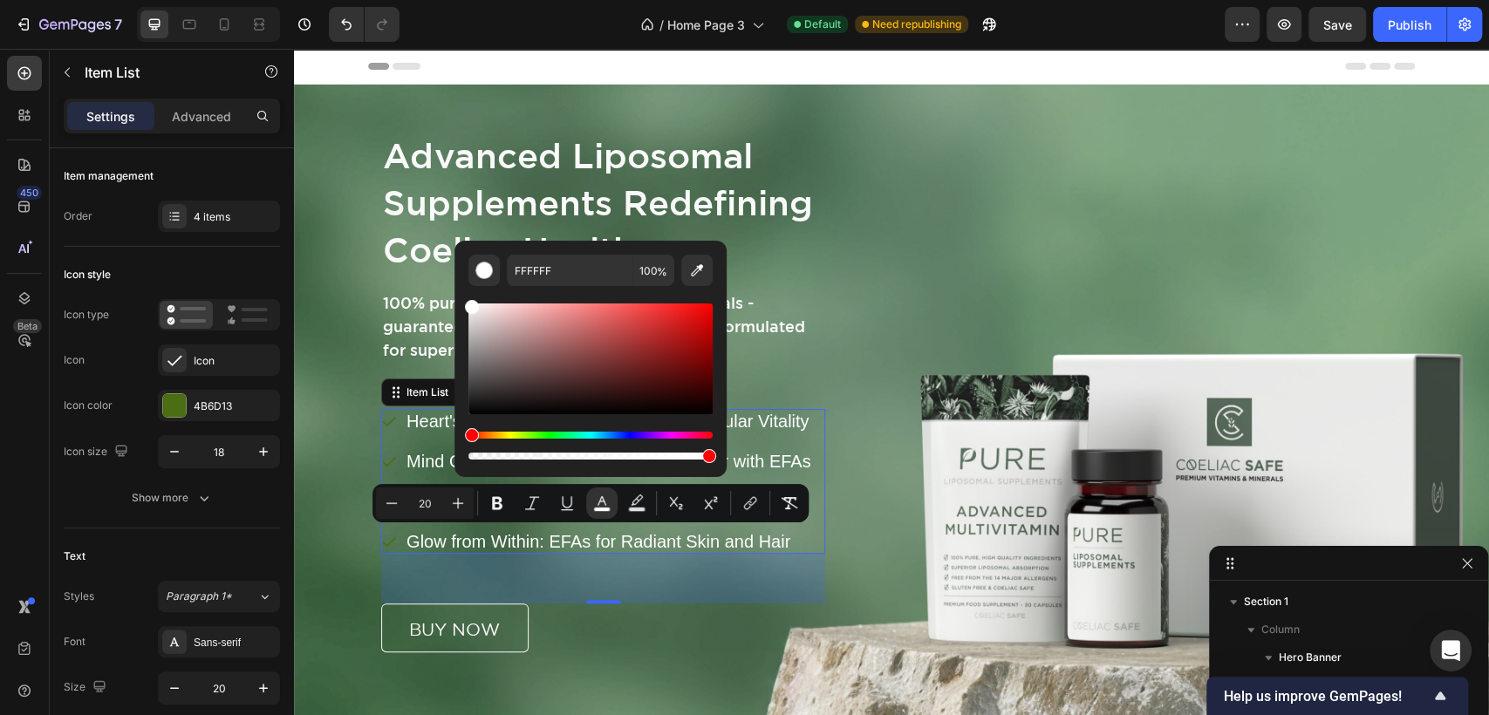
click at [384, 542] on icon at bounding box center [389, 542] width 16 height 16
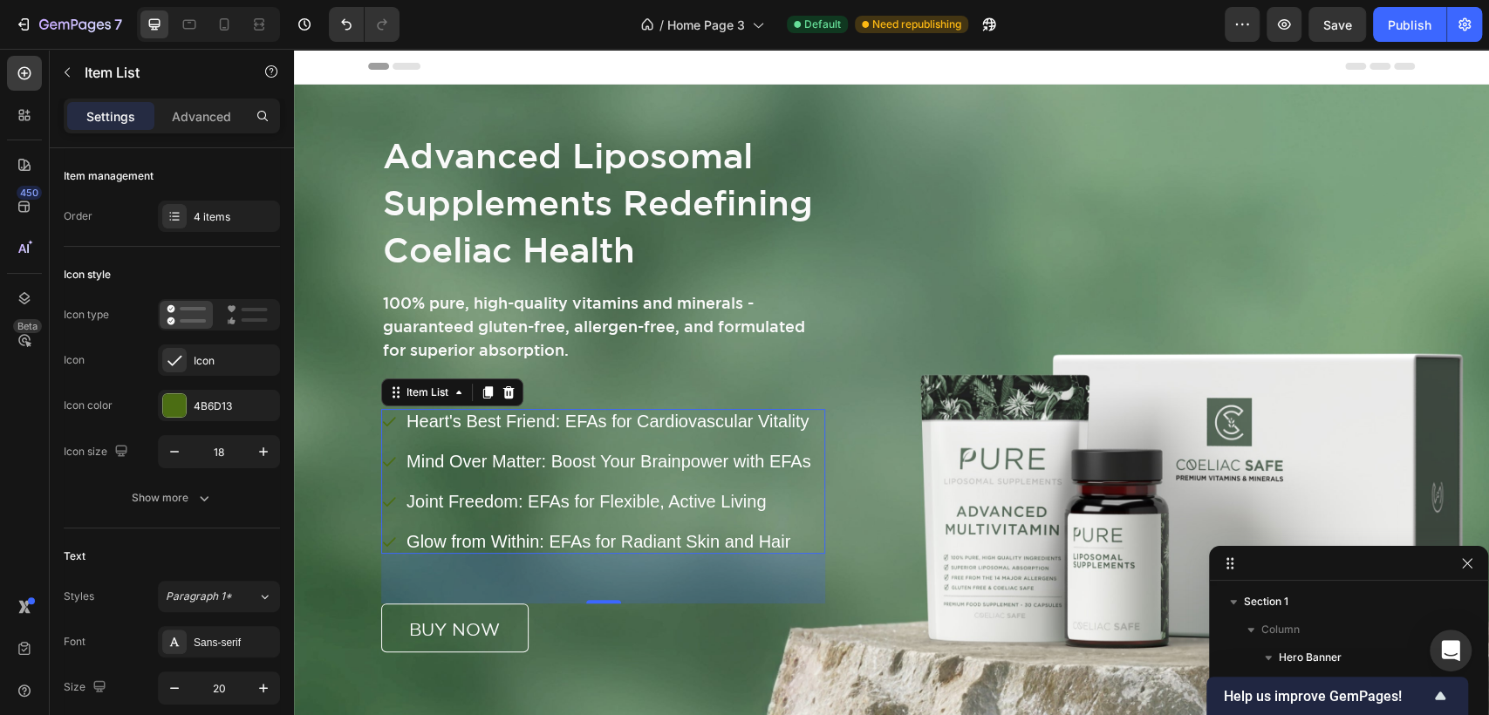
click at [385, 416] on icon at bounding box center [389, 421] width 16 height 16
click at [407, 420] on span "Heart's Best Friend: EFAs for Cardiovascular Vitality" at bounding box center [607, 421] width 402 height 19
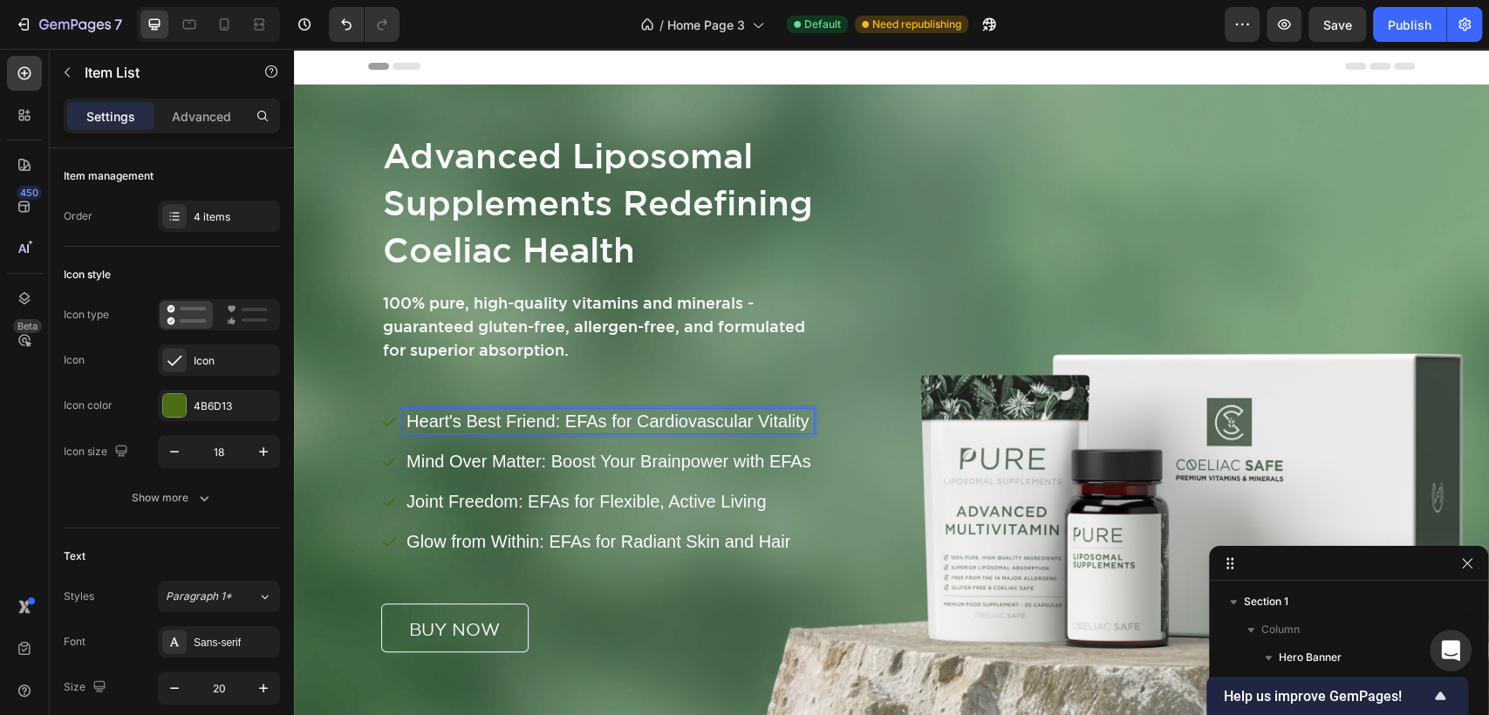
click at [385, 420] on icon at bounding box center [389, 421] width 16 height 16
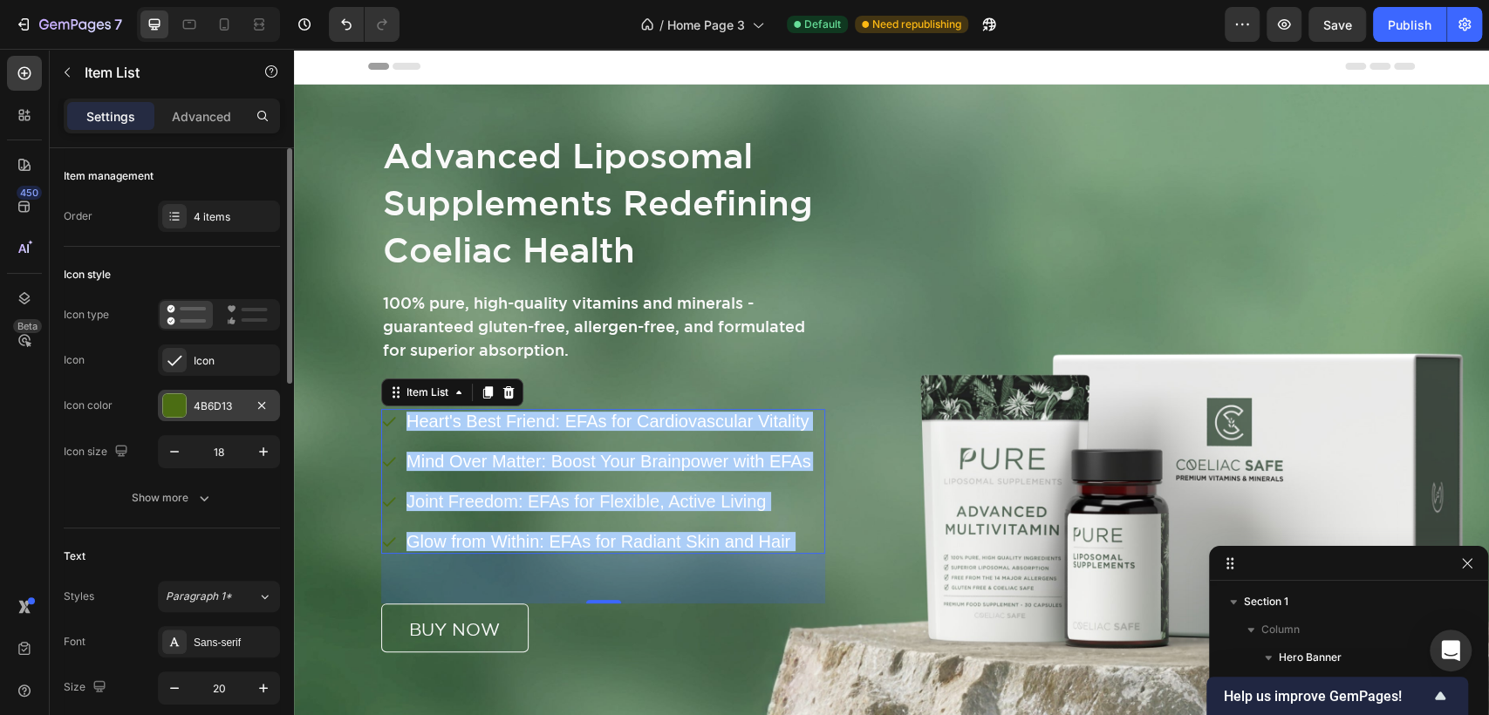
click at [181, 405] on div at bounding box center [174, 405] width 23 height 23
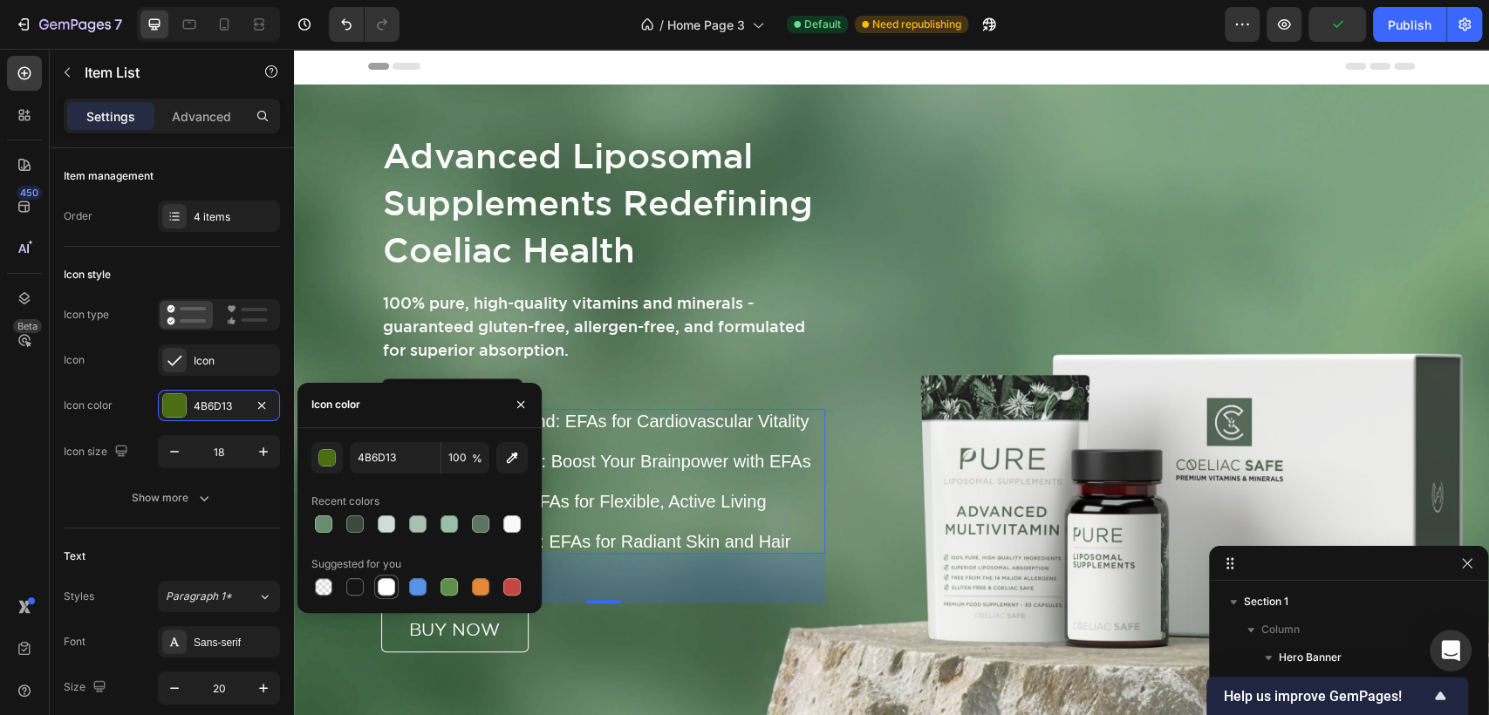
click at [389, 585] on div at bounding box center [386, 586] width 17 height 17
type input "FFFFFF"
click at [523, 401] on icon "button" at bounding box center [520, 404] width 7 height 7
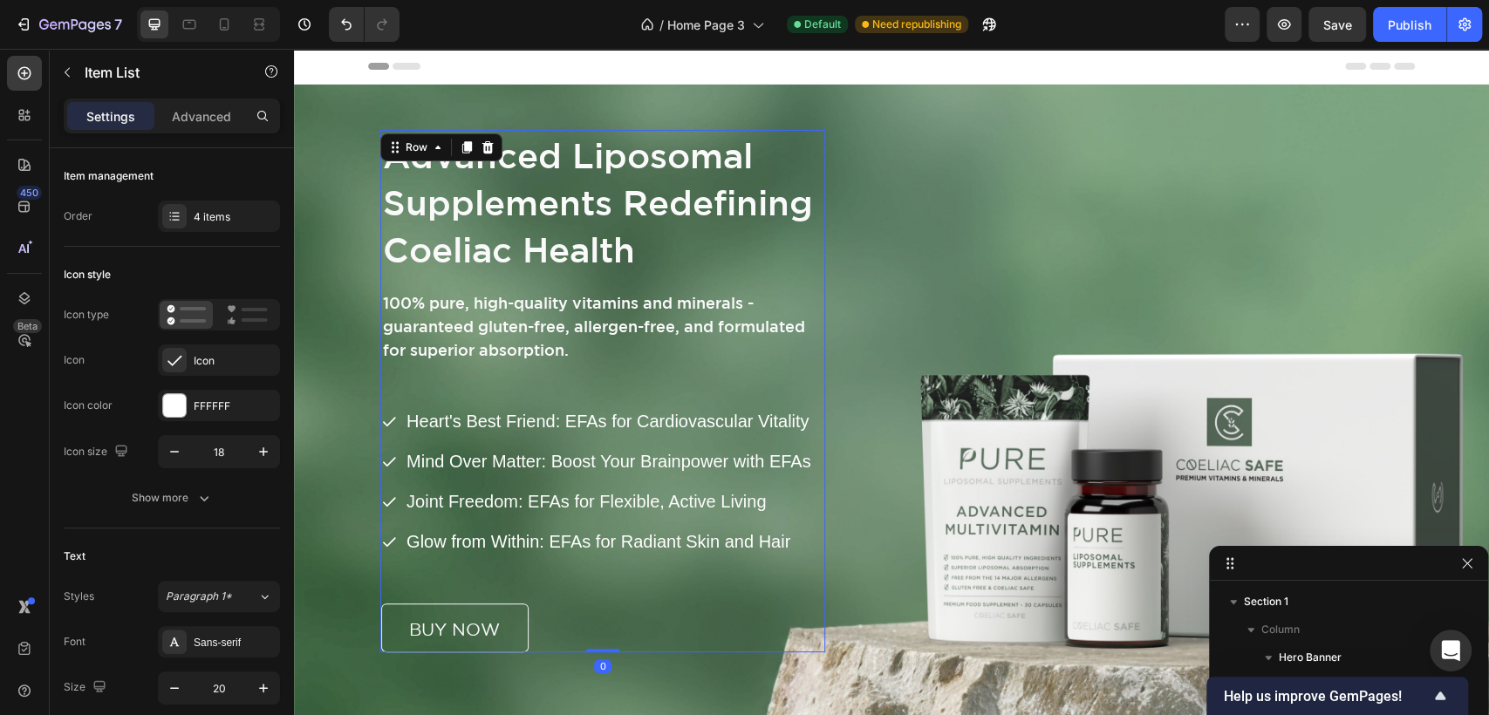
click at [775, 369] on div "Advanced Liposomal Supplements Redefining Coeliac Health Heading 100% pure, hig…" at bounding box center [603, 391] width 444 height 522
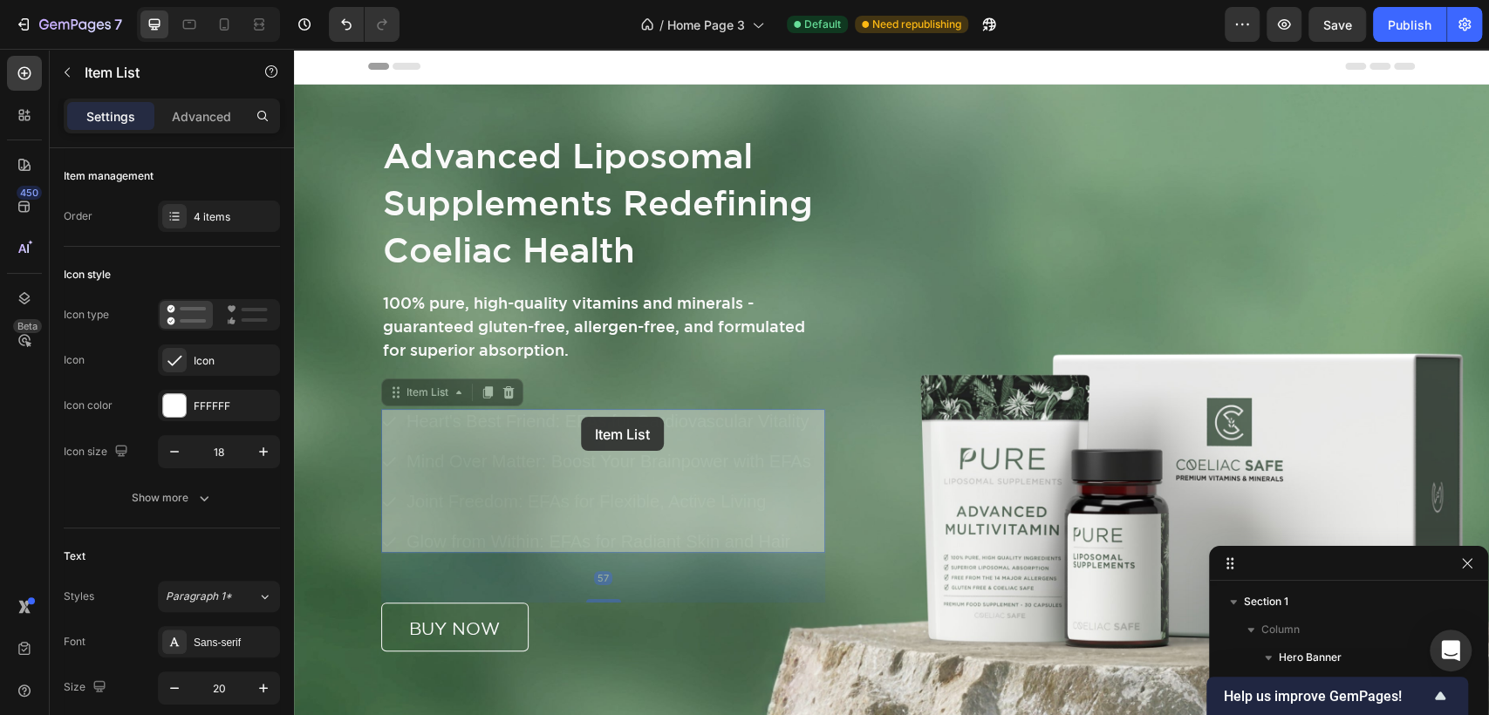
scroll to position [162, 0]
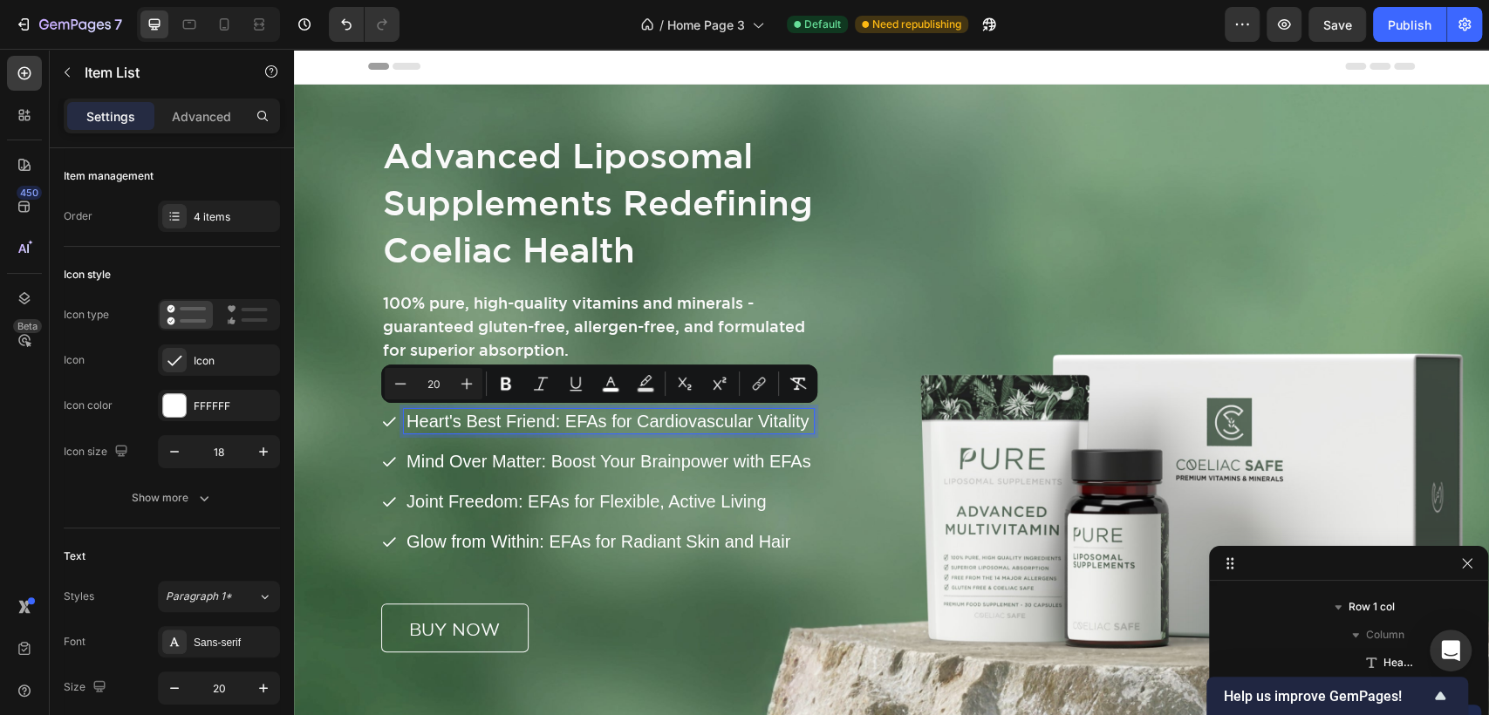
click at [454, 418] on span "Heart's Best Friend: EFAs for Cardiovascular Vitality" at bounding box center [607, 421] width 402 height 19
click at [228, 596] on span "Paragraph 1*" at bounding box center [199, 597] width 66 height 16
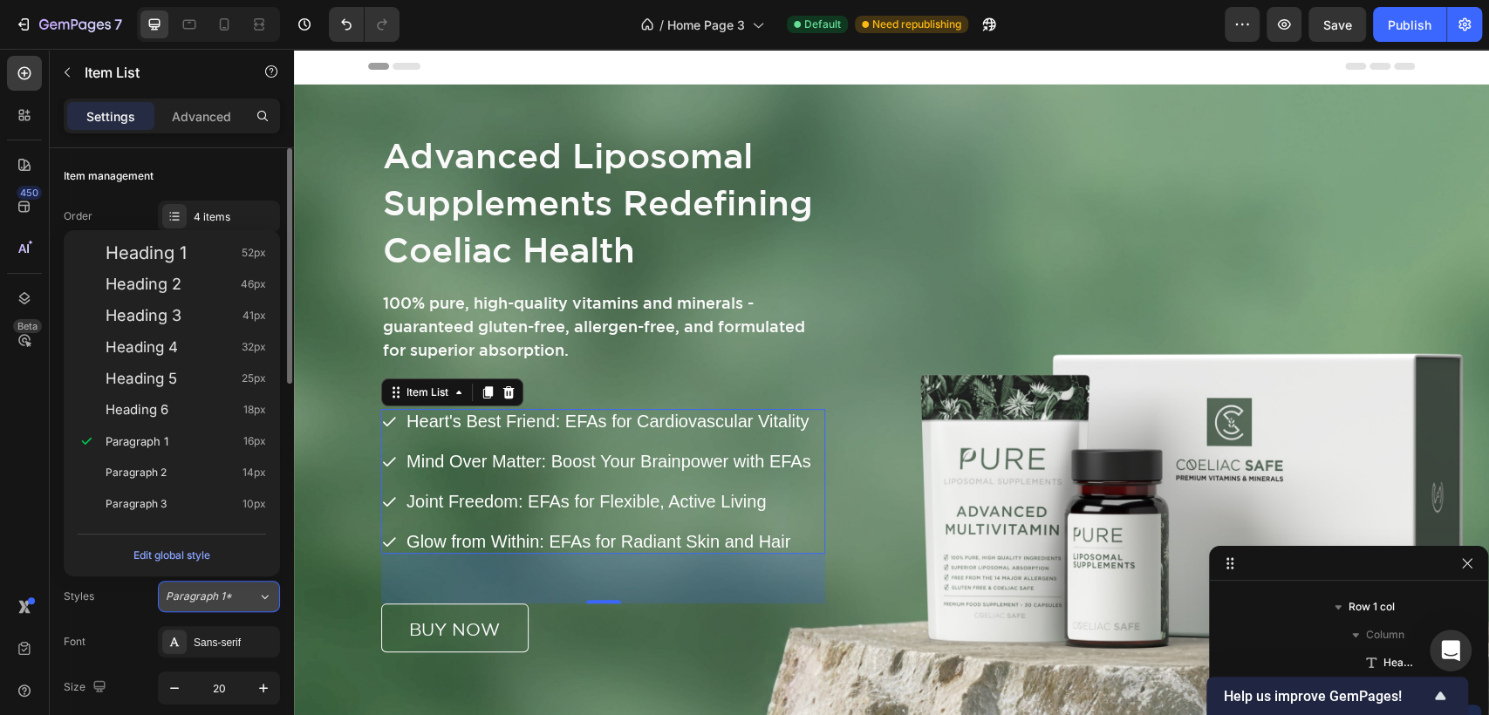
click at [228, 596] on span "Paragraph 1*" at bounding box center [199, 597] width 66 height 16
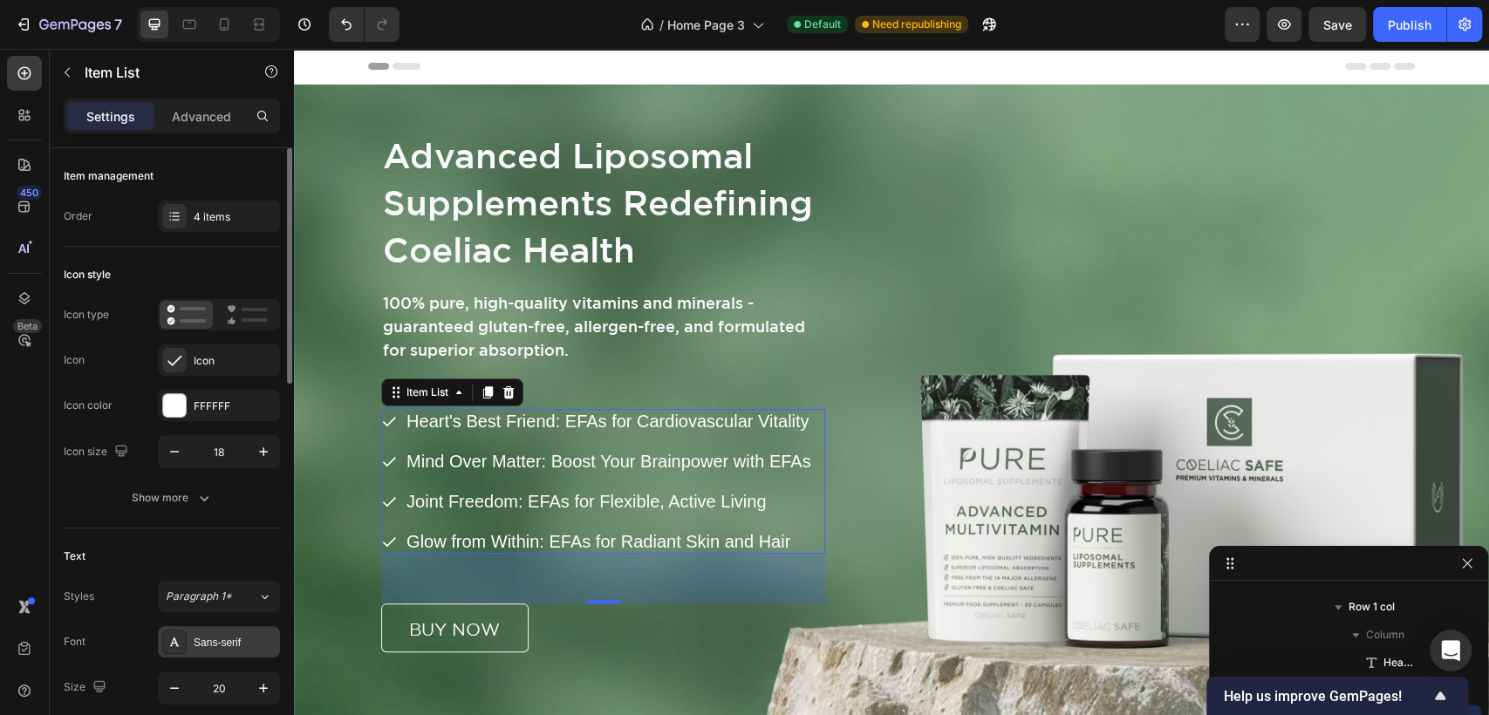
click at [235, 636] on div "Sans-serif" at bounding box center [235, 643] width 82 height 16
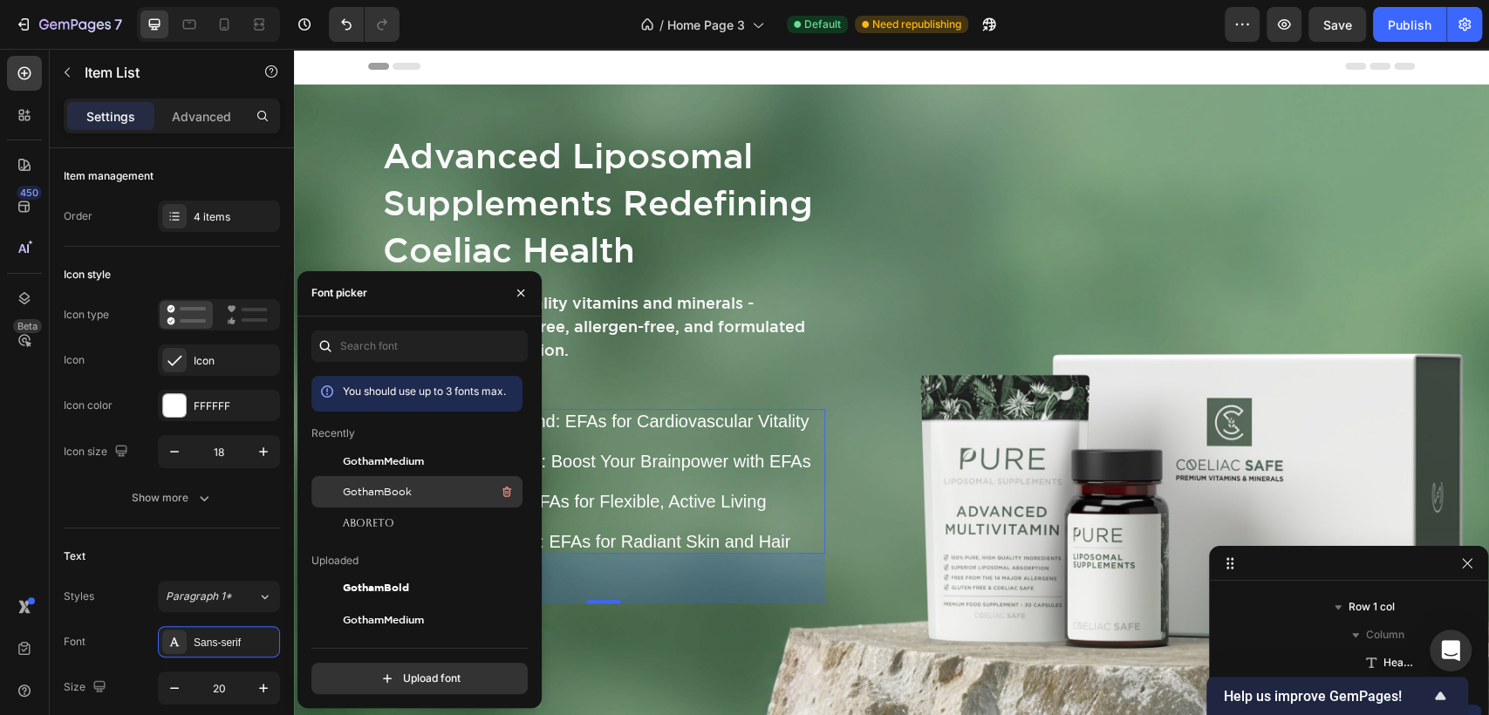
click at [409, 487] on span "GothamBook" at bounding box center [377, 492] width 69 height 16
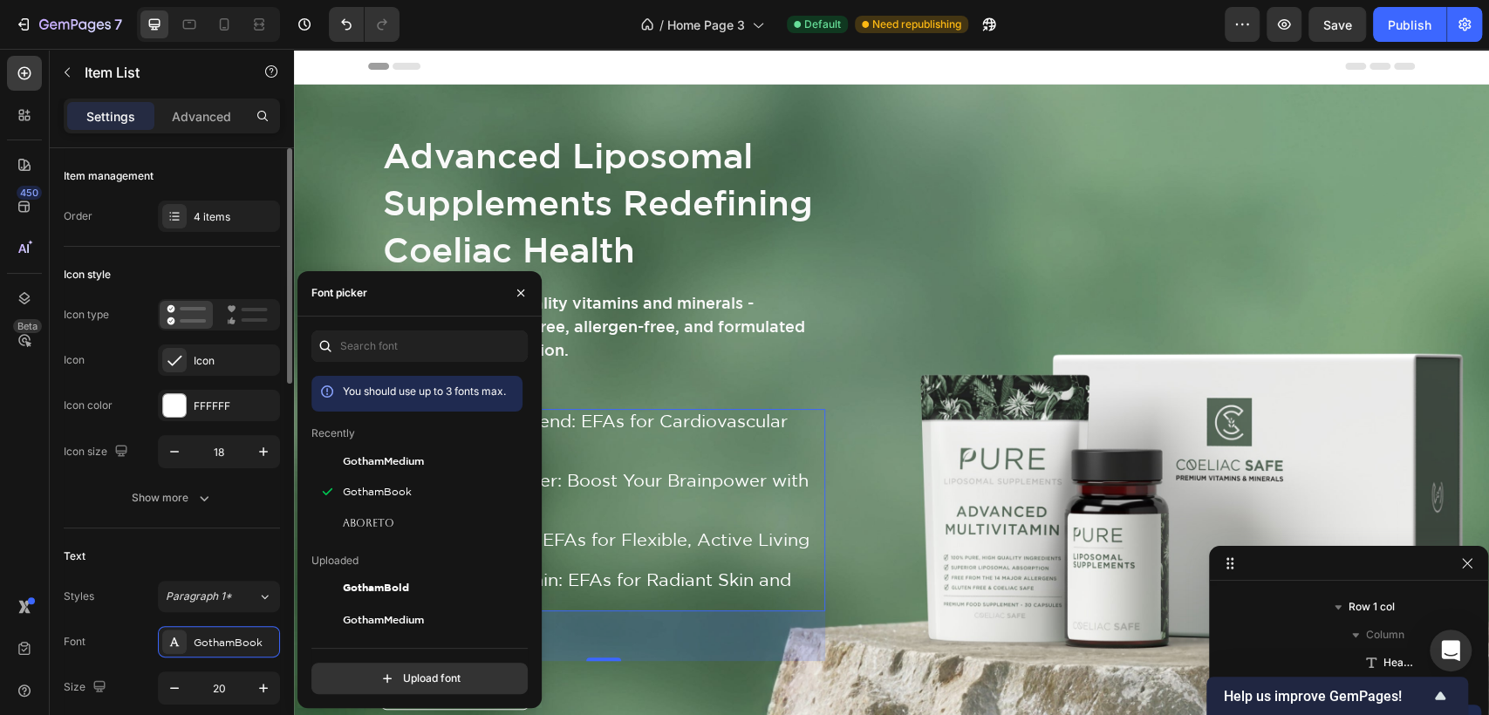
click at [242, 548] on div "Text" at bounding box center [172, 556] width 216 height 28
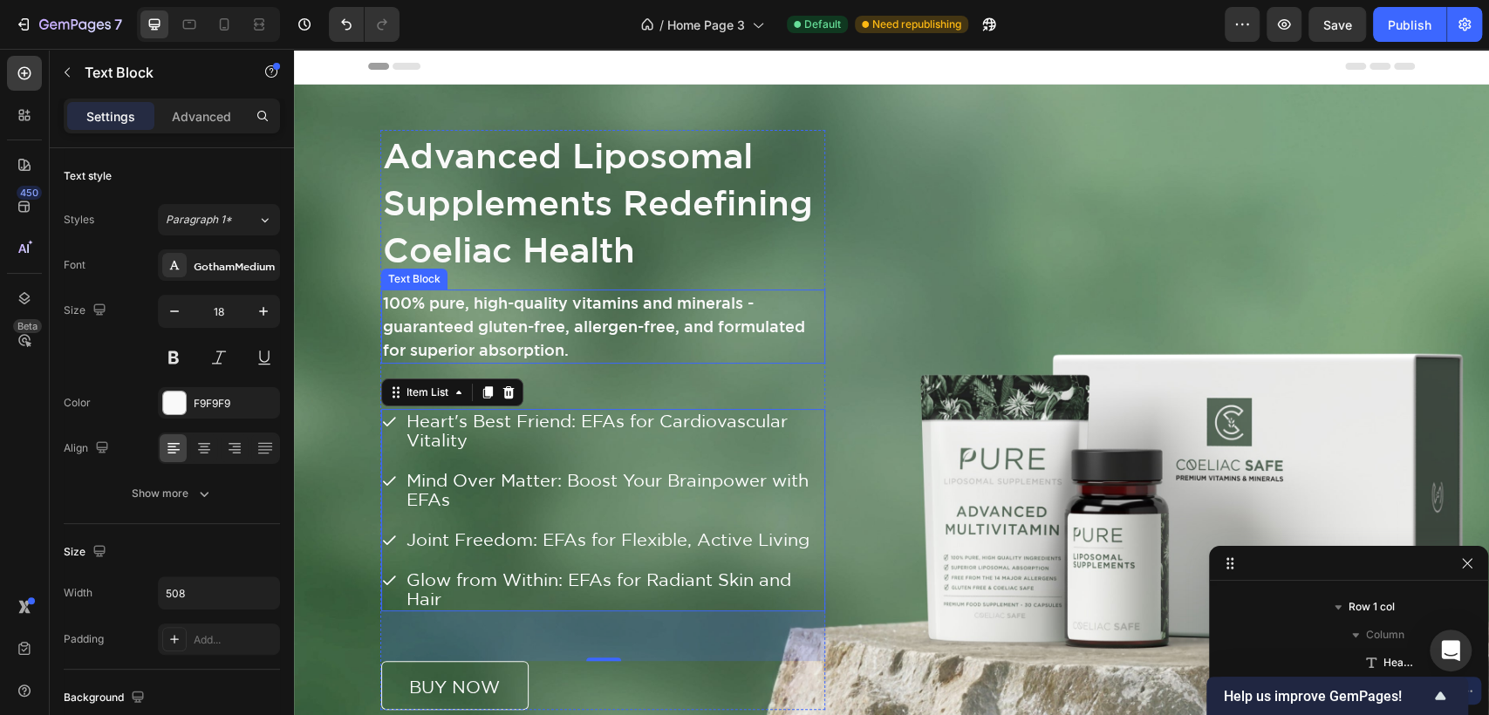
click at [468, 302] on p "100% pure, high-quality vitamins and minerals - guaranteed gluten-free, allerge…" at bounding box center [603, 326] width 440 height 71
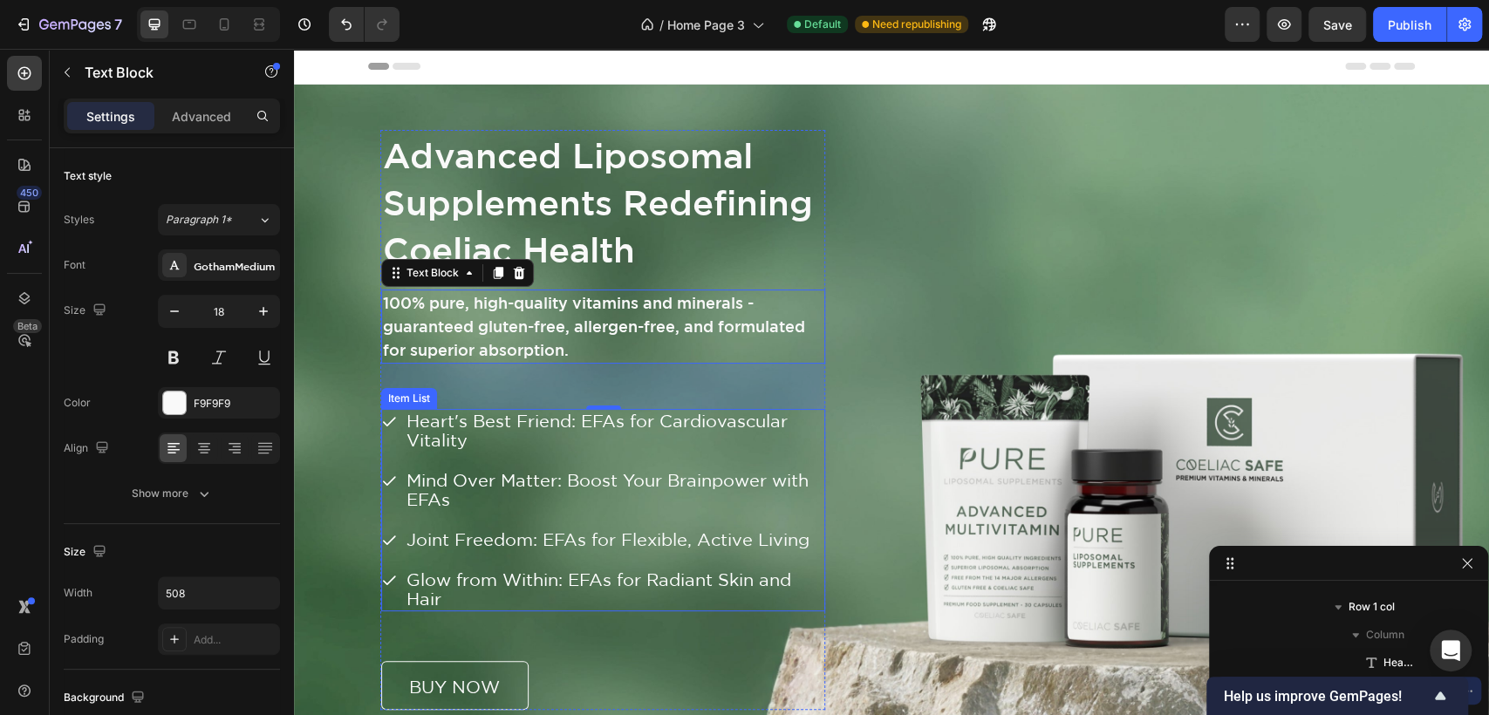
click at [431, 425] on span "Heart's Best Friend: EFAs for Cardiovascular Vitality" at bounding box center [596, 430] width 381 height 39
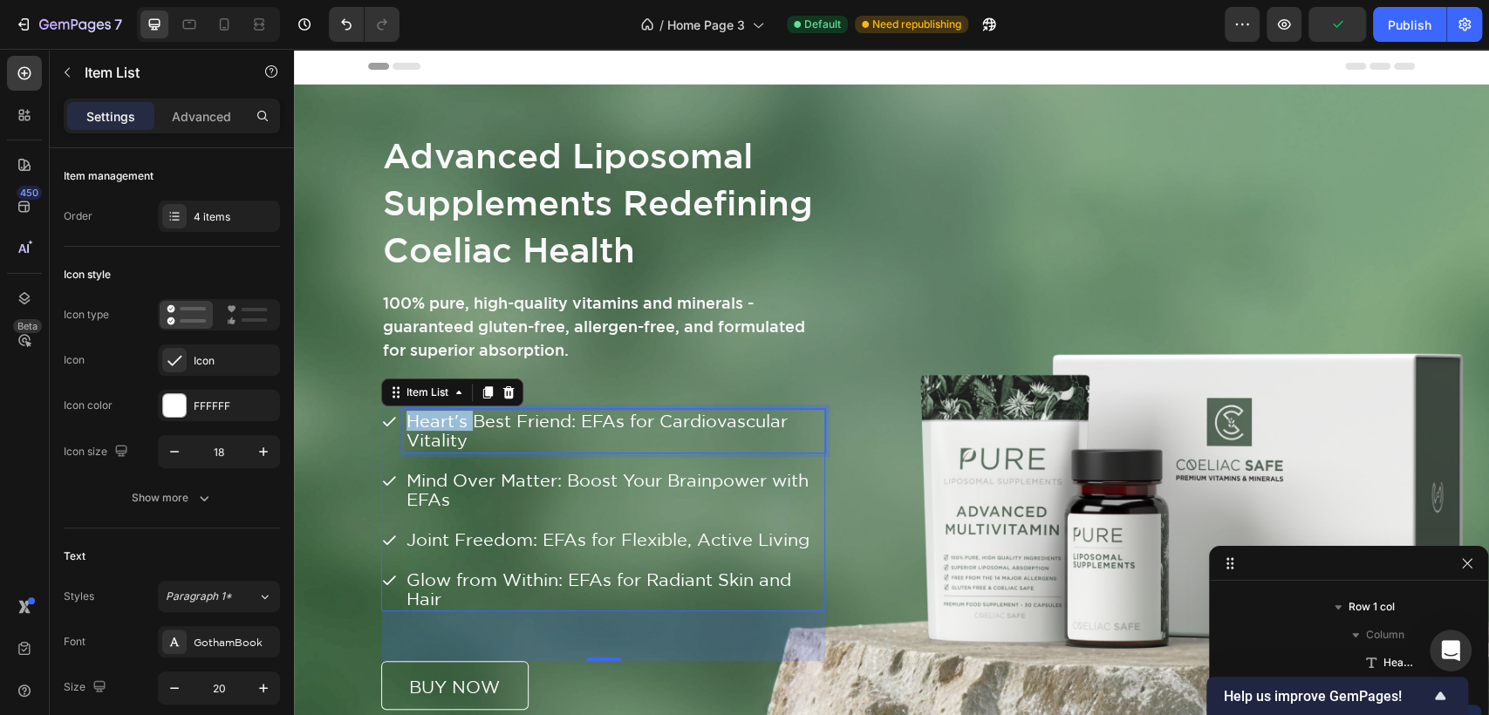
click at [431, 425] on span "Heart's Best Friend: EFAs for Cardiovascular Vitality" at bounding box center [596, 430] width 381 height 39
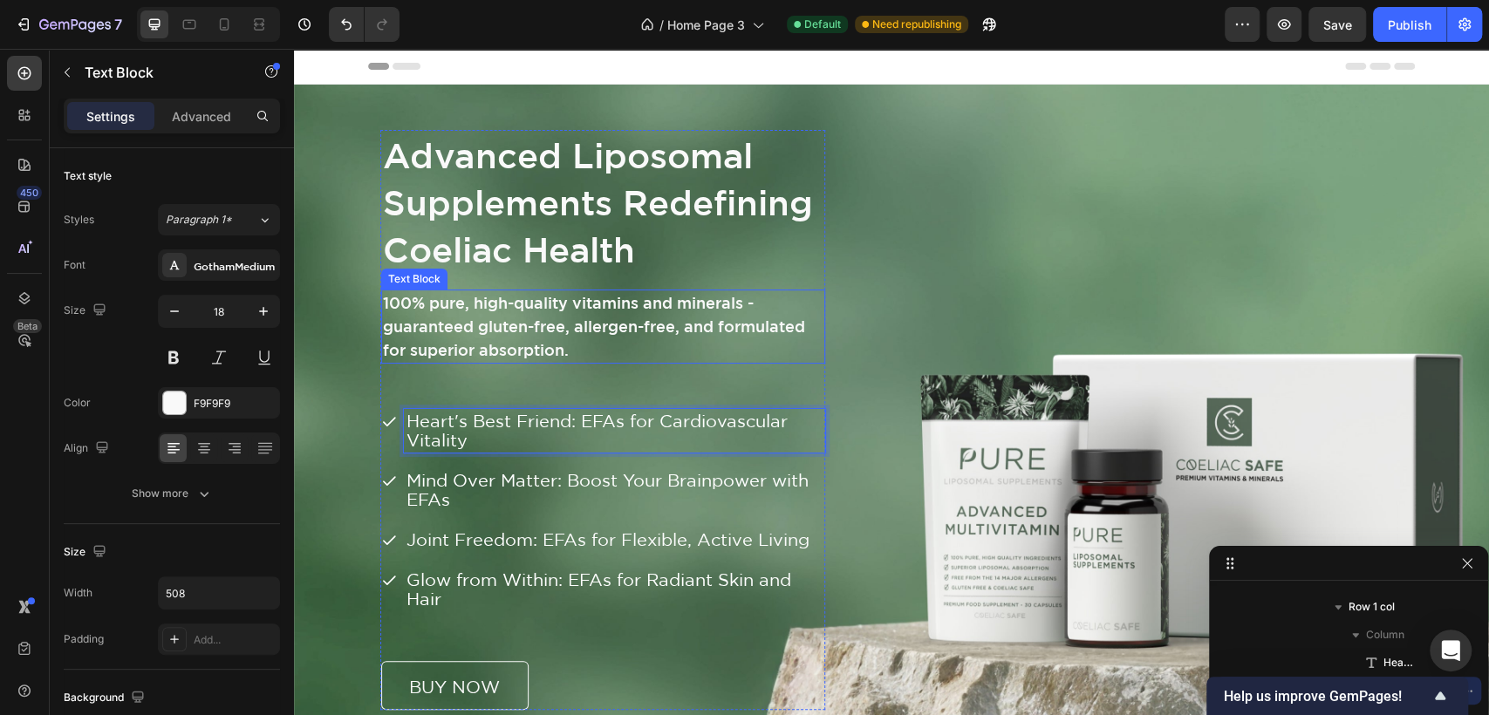
click at [510, 330] on p "100% pure, high-quality vitamins and minerals - guaranteed gluten-free, allerge…" at bounding box center [603, 326] width 440 height 71
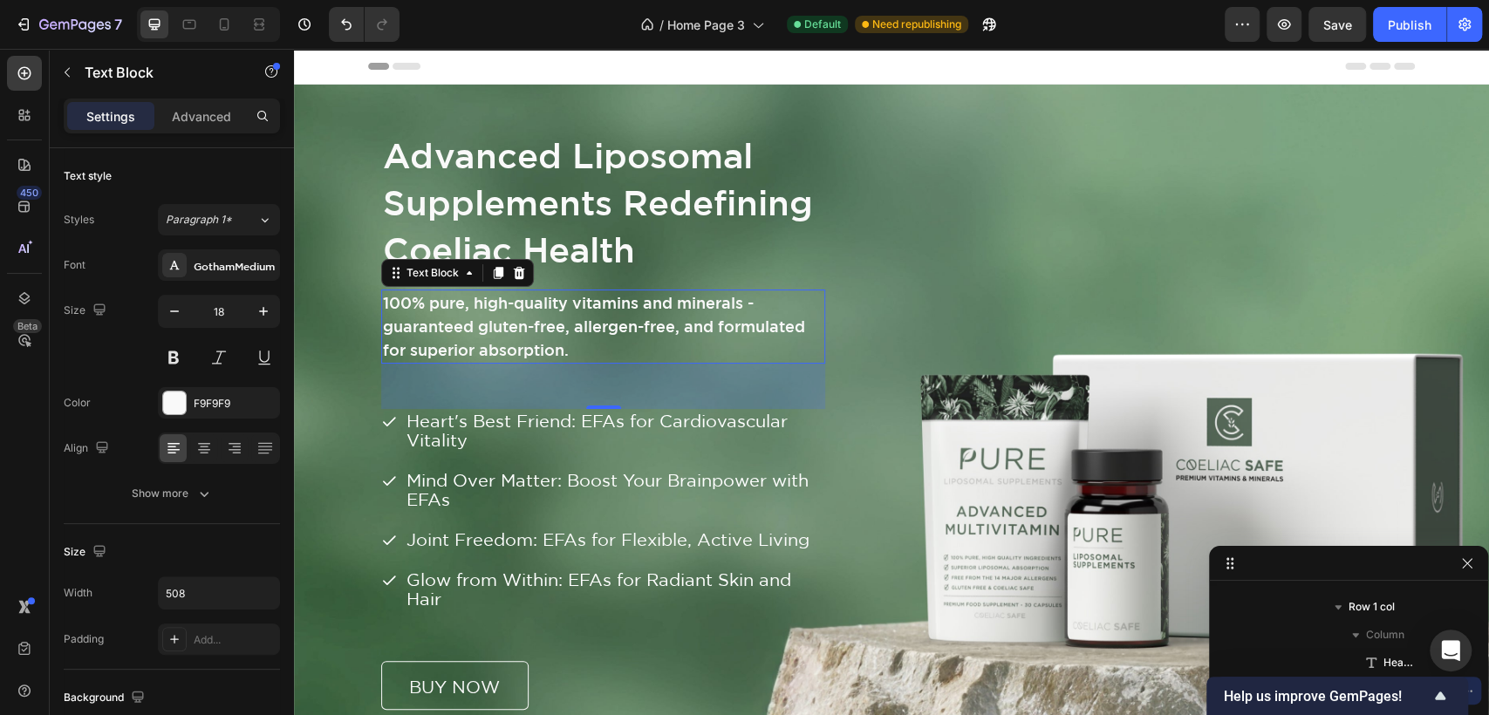
click at [482, 312] on p "100% pure, high-quality vitamins and minerals - guaranteed gluten-free, allerge…" at bounding box center [603, 326] width 440 height 71
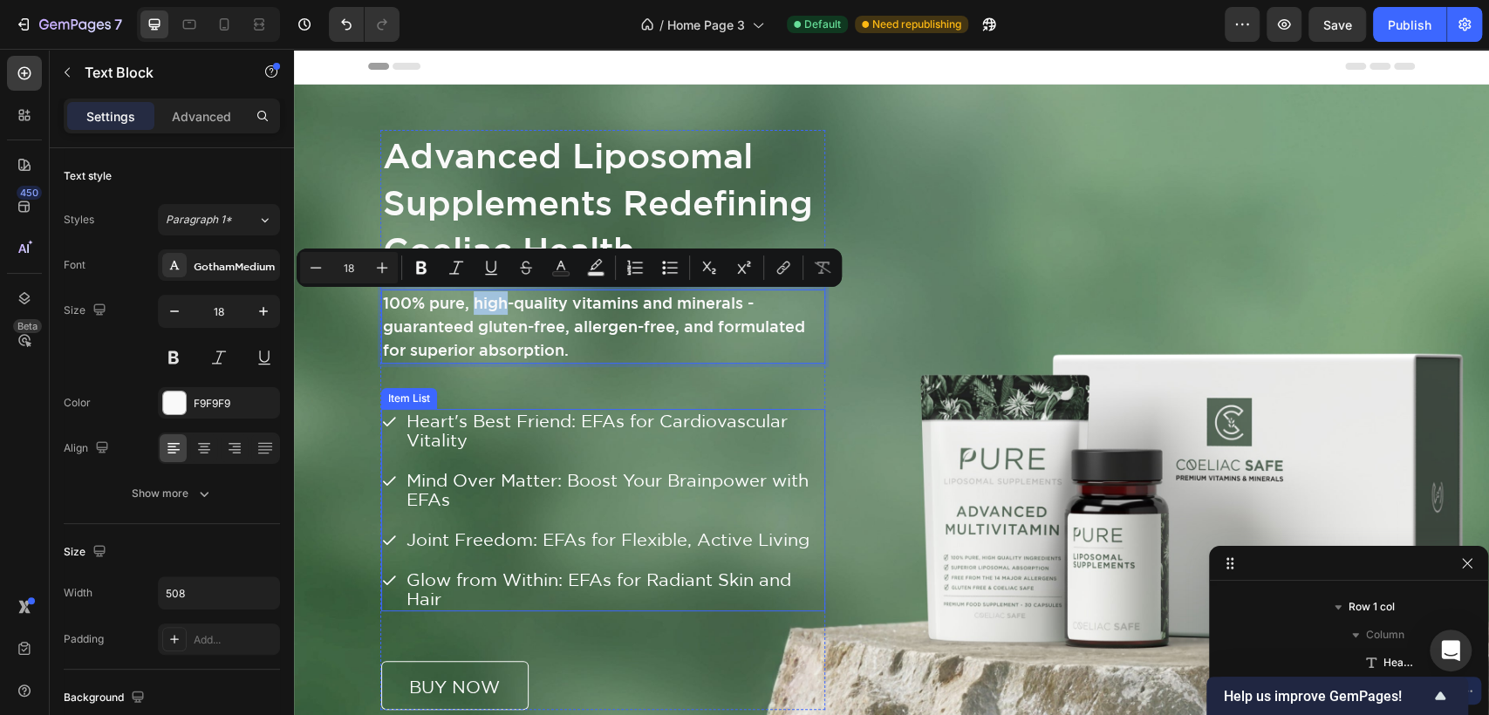
click at [453, 433] on span "Heart's Best Friend: EFAs for Cardiovascular Vitality" at bounding box center [596, 430] width 381 height 39
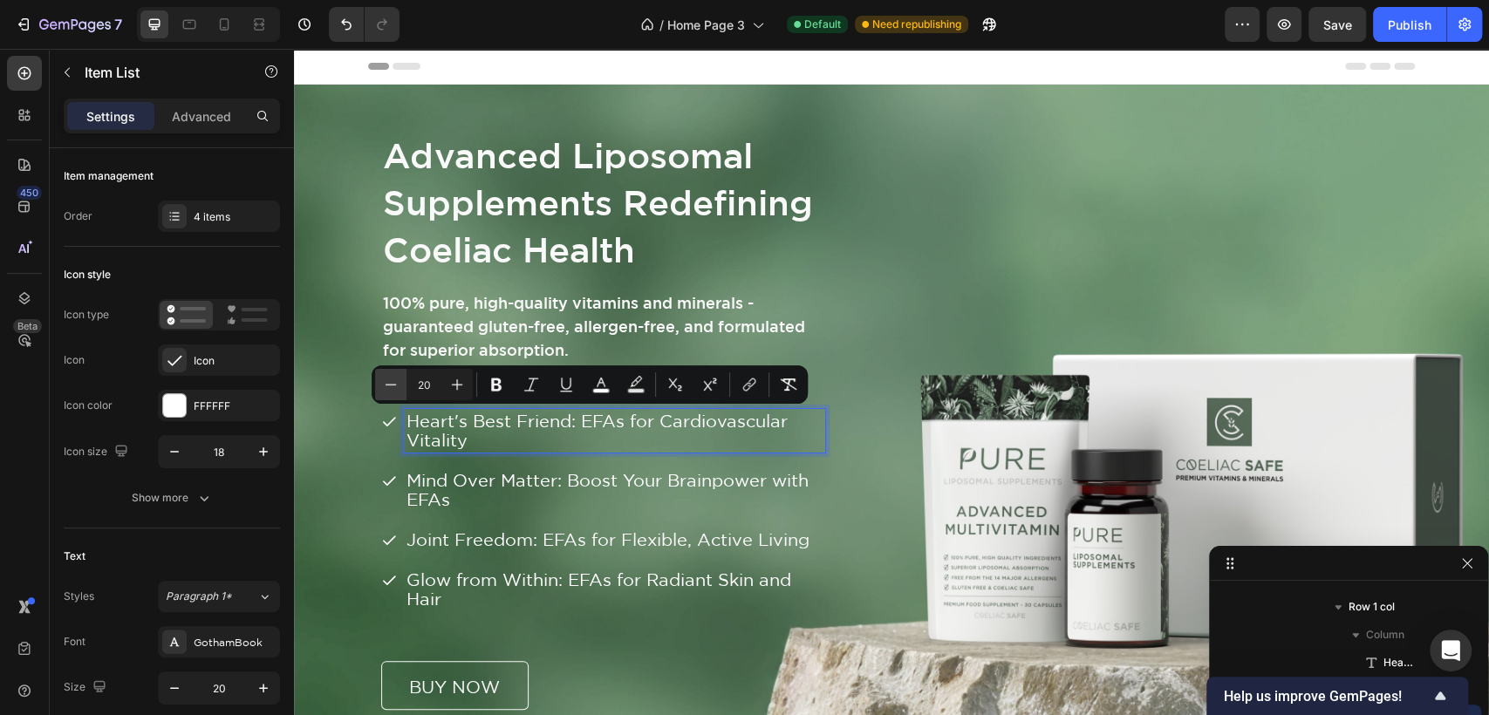
click at [394, 379] on icon "Editor contextual toolbar" at bounding box center [390, 384] width 17 height 17
type input "18"
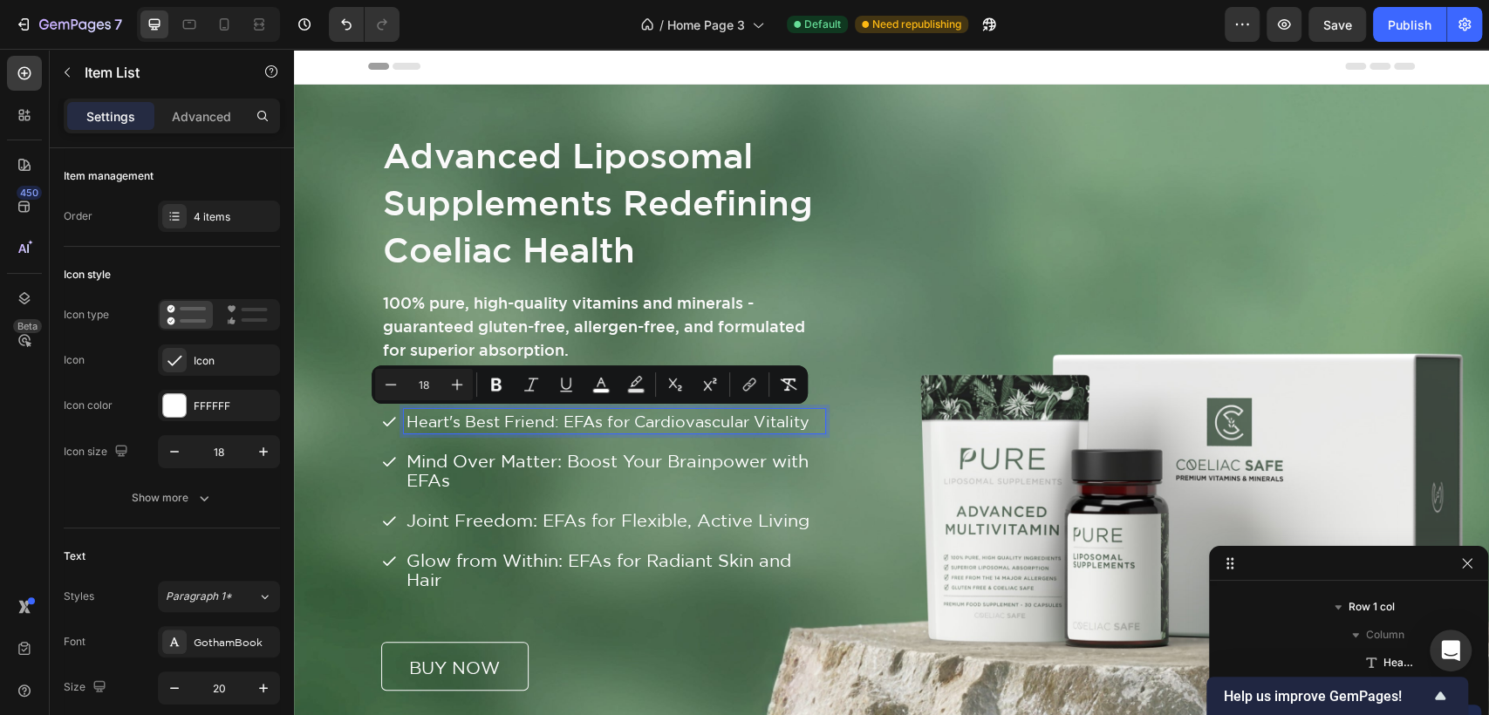
click at [428, 462] on span "Mind Over Matter: Boost Your Brainpower with EFAs" at bounding box center [607, 470] width 402 height 39
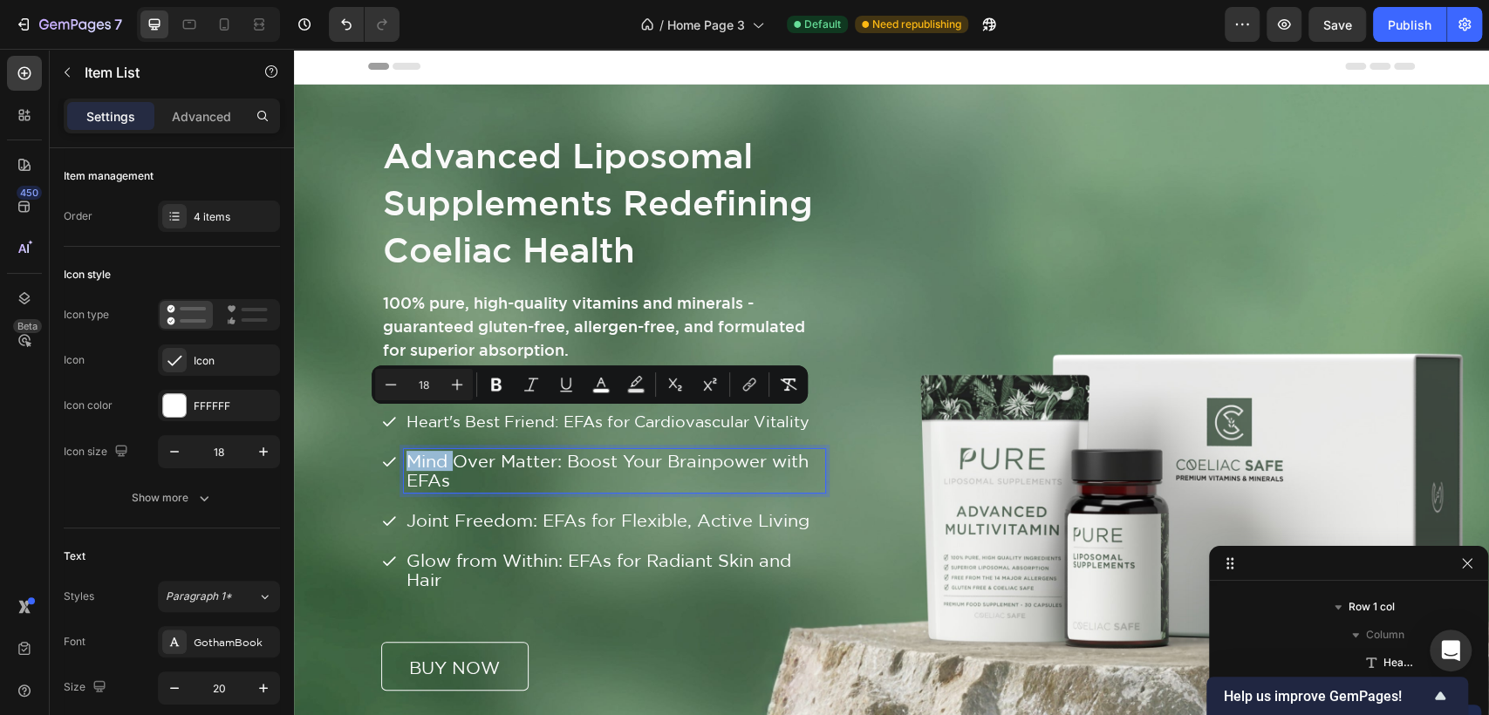
click at [428, 462] on span "Mind Over Matter: Boost Your Brainpower with EFAs" at bounding box center [607, 470] width 402 height 39
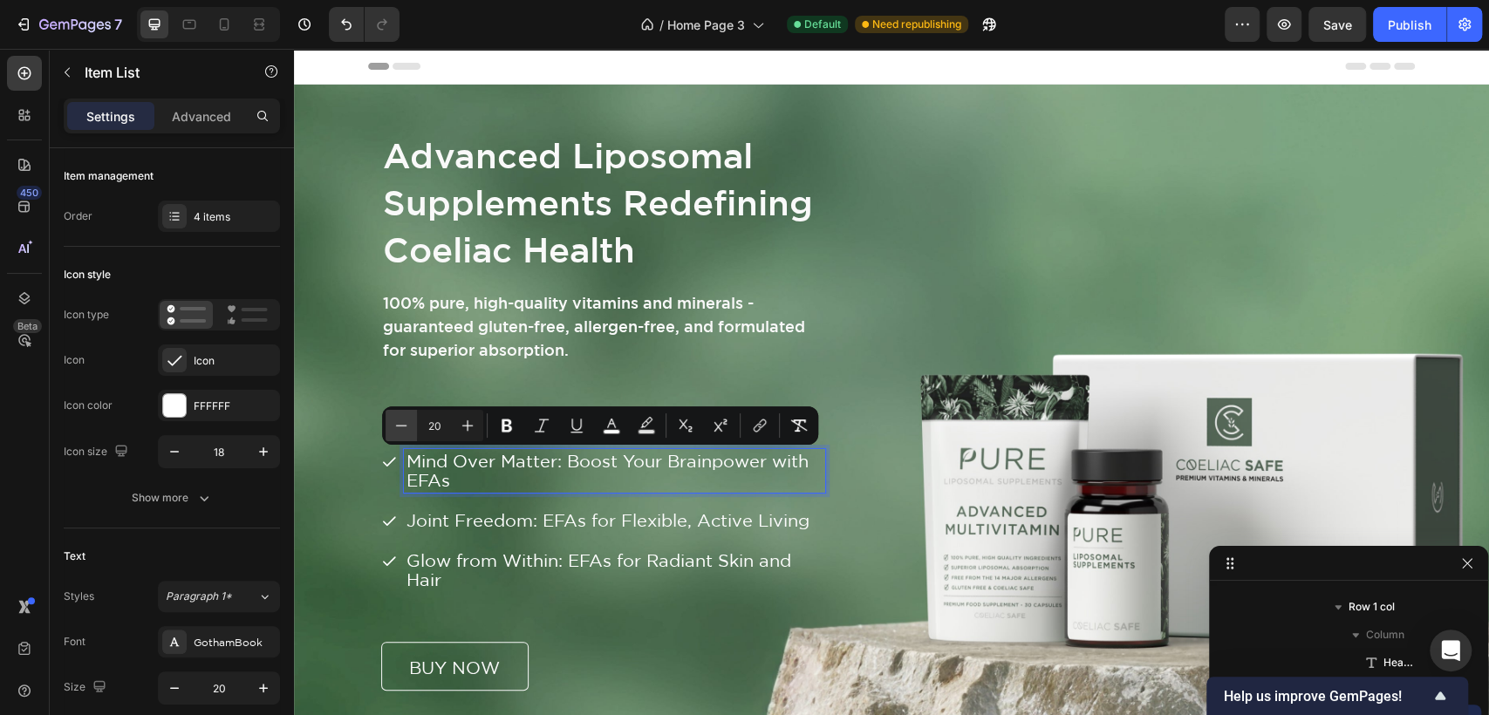
click at [392, 426] on icon "Editor contextual toolbar" at bounding box center [400, 425] width 17 height 17
type input "18"
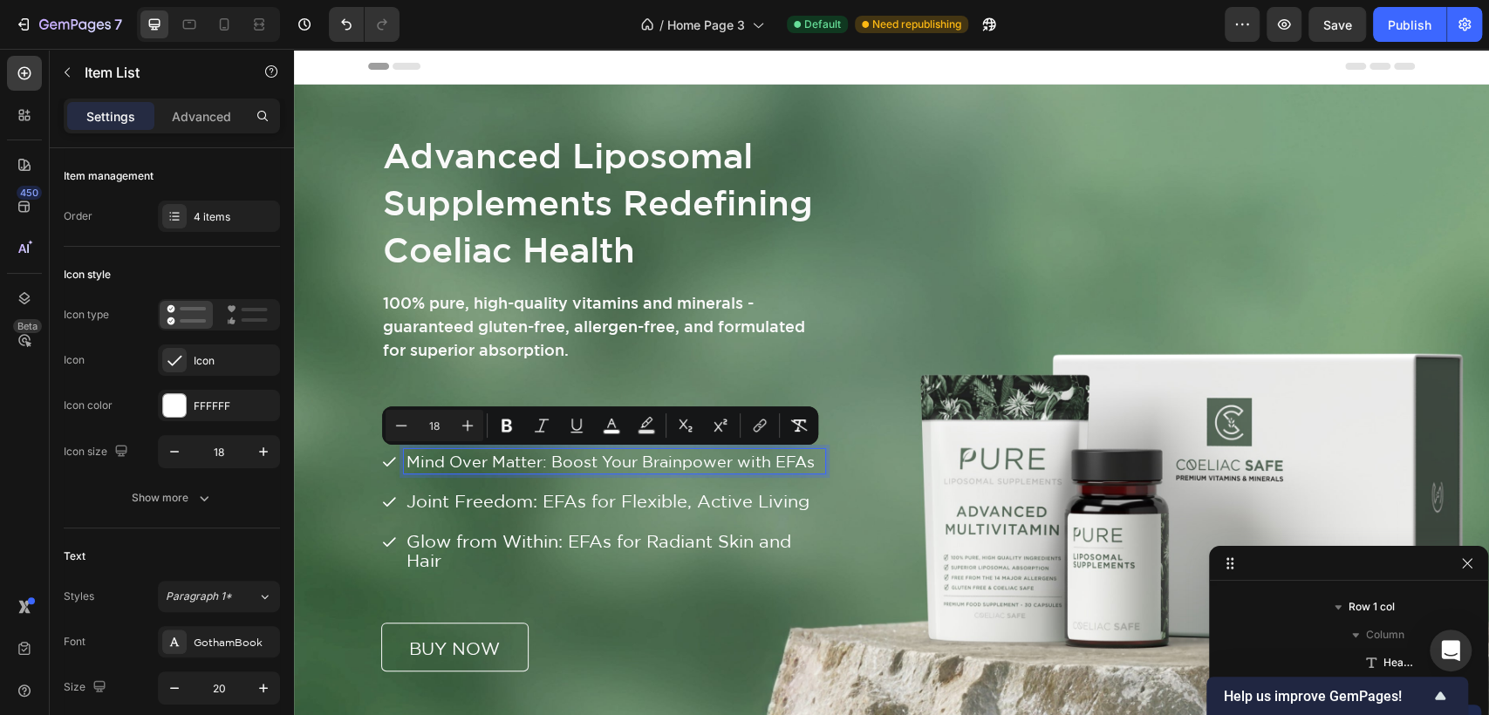
click at [449, 512] on div "Joint Freedom: EFAs for Flexible, Active Living" at bounding box center [614, 501] width 421 height 24
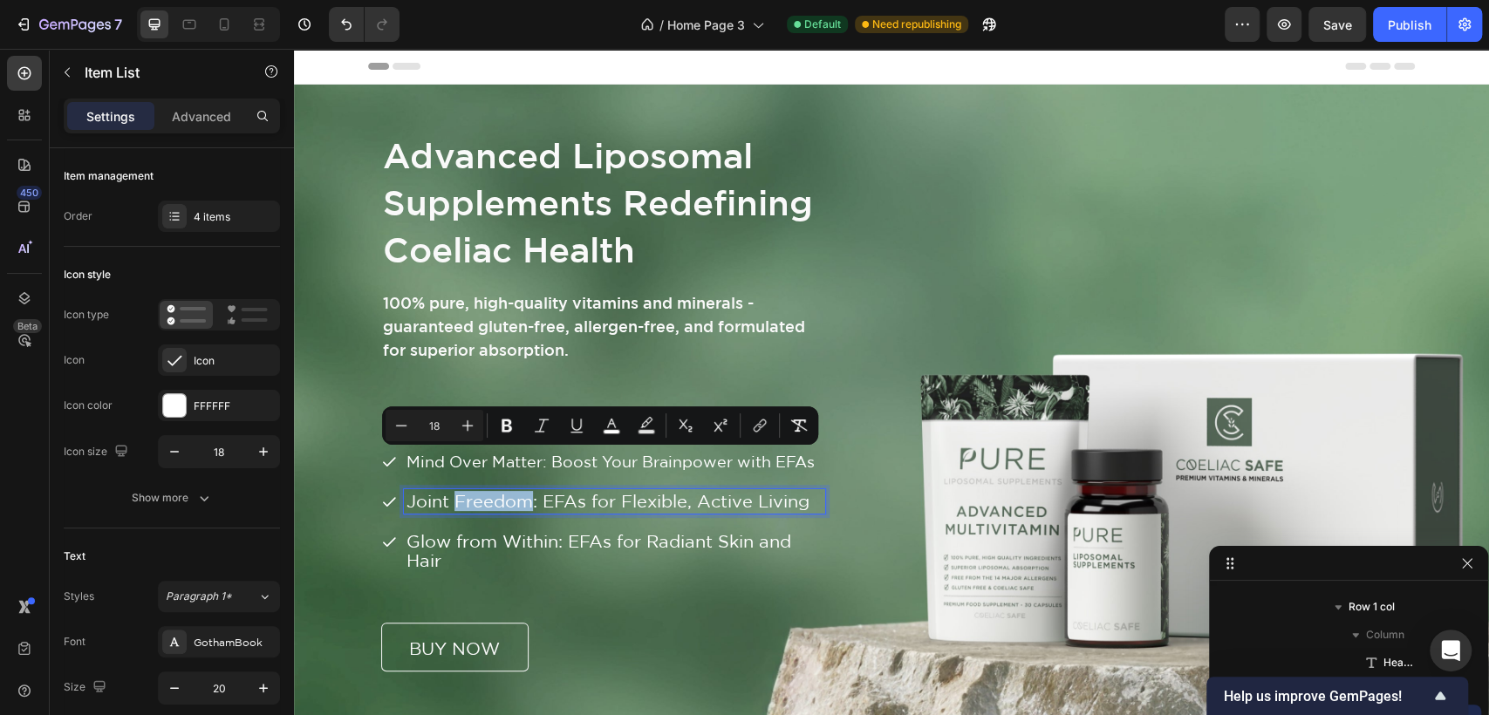
click at [449, 512] on div "Joint Freedom: EFAs for Flexible, Active Living" at bounding box center [614, 501] width 421 height 24
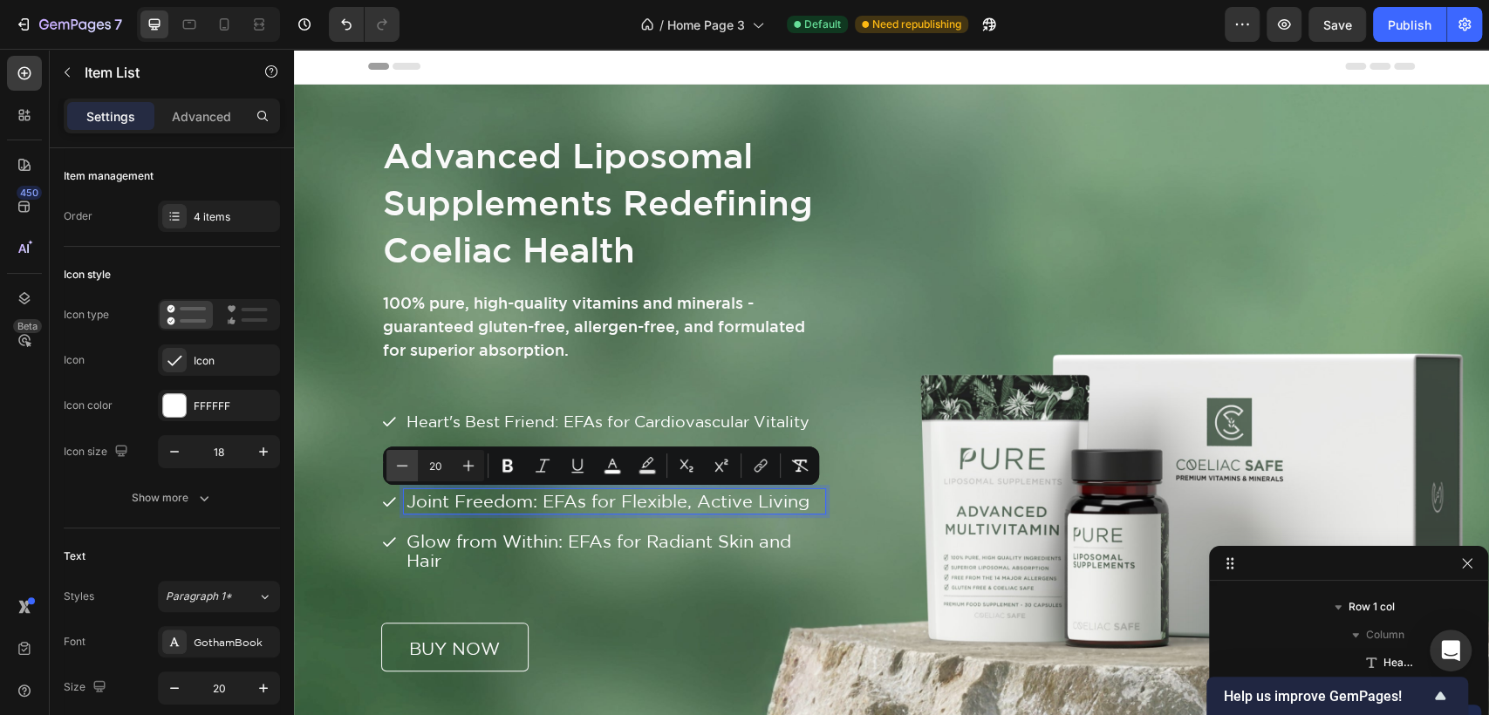
click at [405, 469] on icon "Editor contextual toolbar" at bounding box center [401, 465] width 17 height 17
type input "18"
click at [442, 549] on span "Glow from Within: EFAs for Radiant Skin and Hair" at bounding box center [598, 550] width 385 height 39
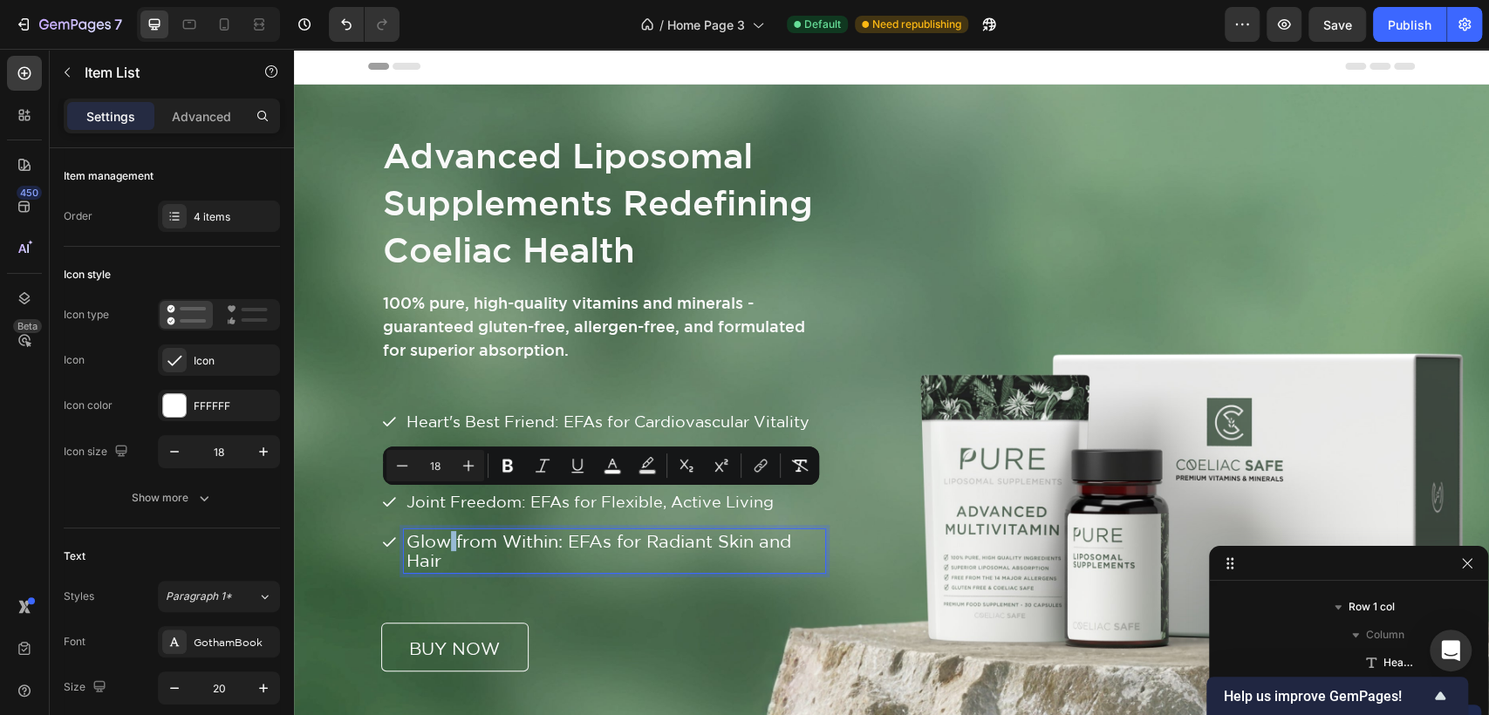
click at [442, 549] on span "Glow from Within: EFAs for Radiant Skin and Hair" at bounding box center [598, 550] width 385 height 39
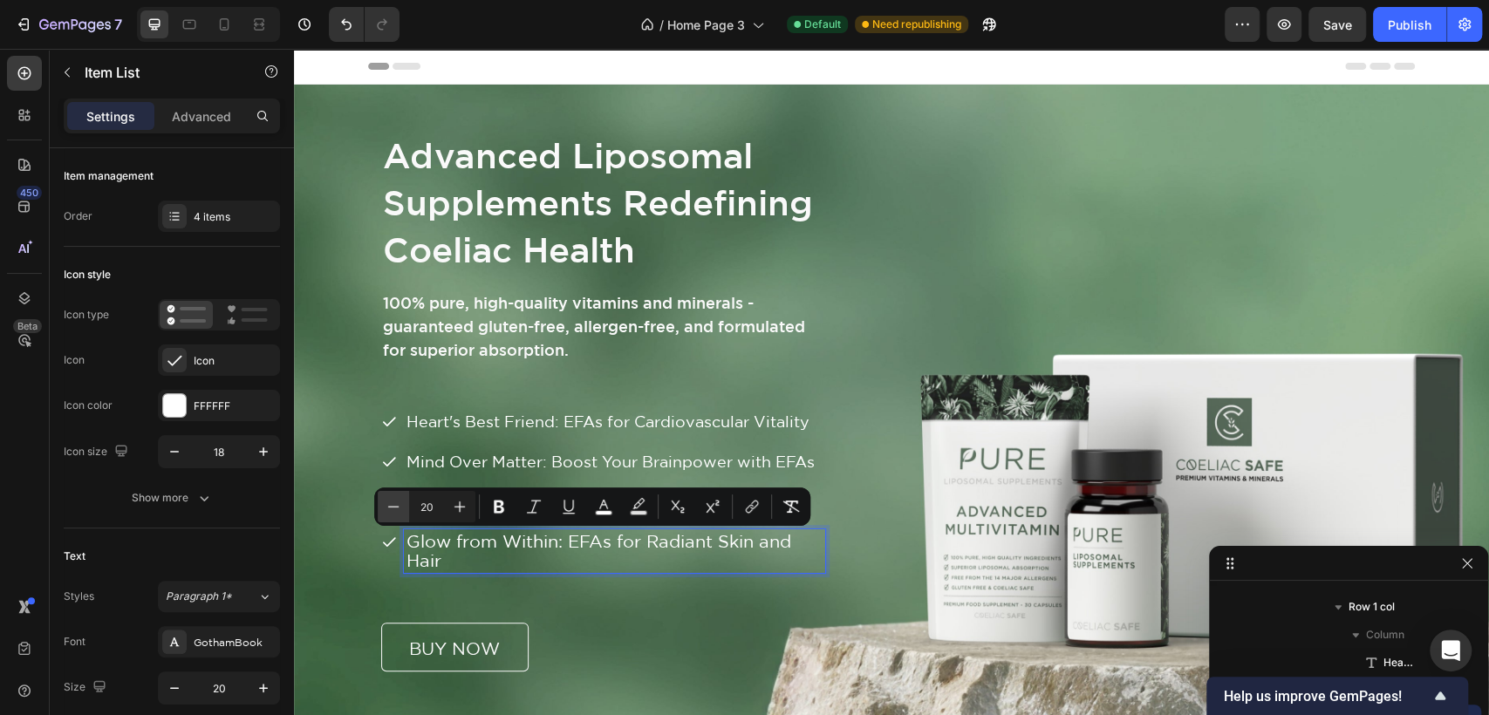
click at [384, 505] on button "Minus" at bounding box center [393, 506] width 31 height 31
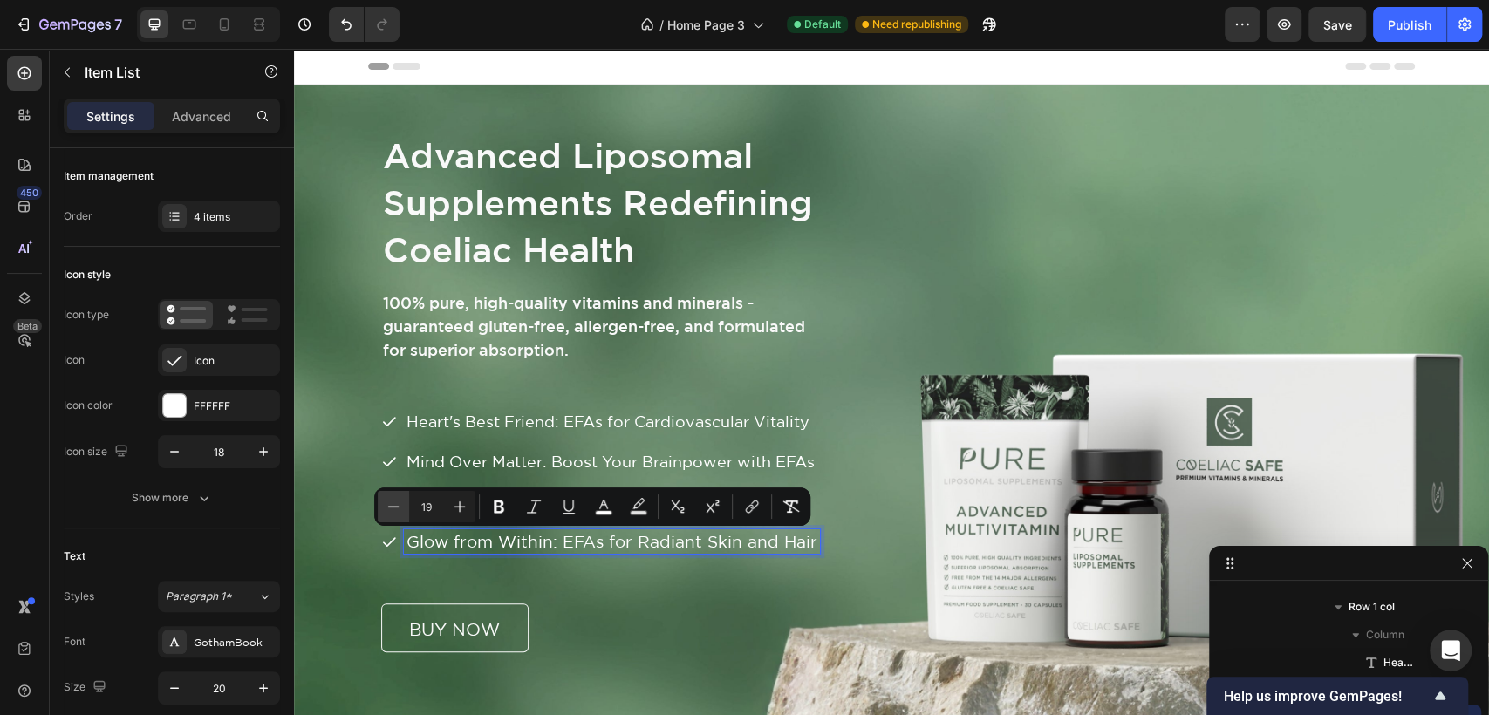
click at [384, 505] on button "Minus" at bounding box center [393, 506] width 31 height 31
type input "18"
click at [1032, 211] on div "Advanced Liposomal Supplements Redefining Coeliac Health Heading 100% pure, hig…" at bounding box center [891, 391] width 1020 height 522
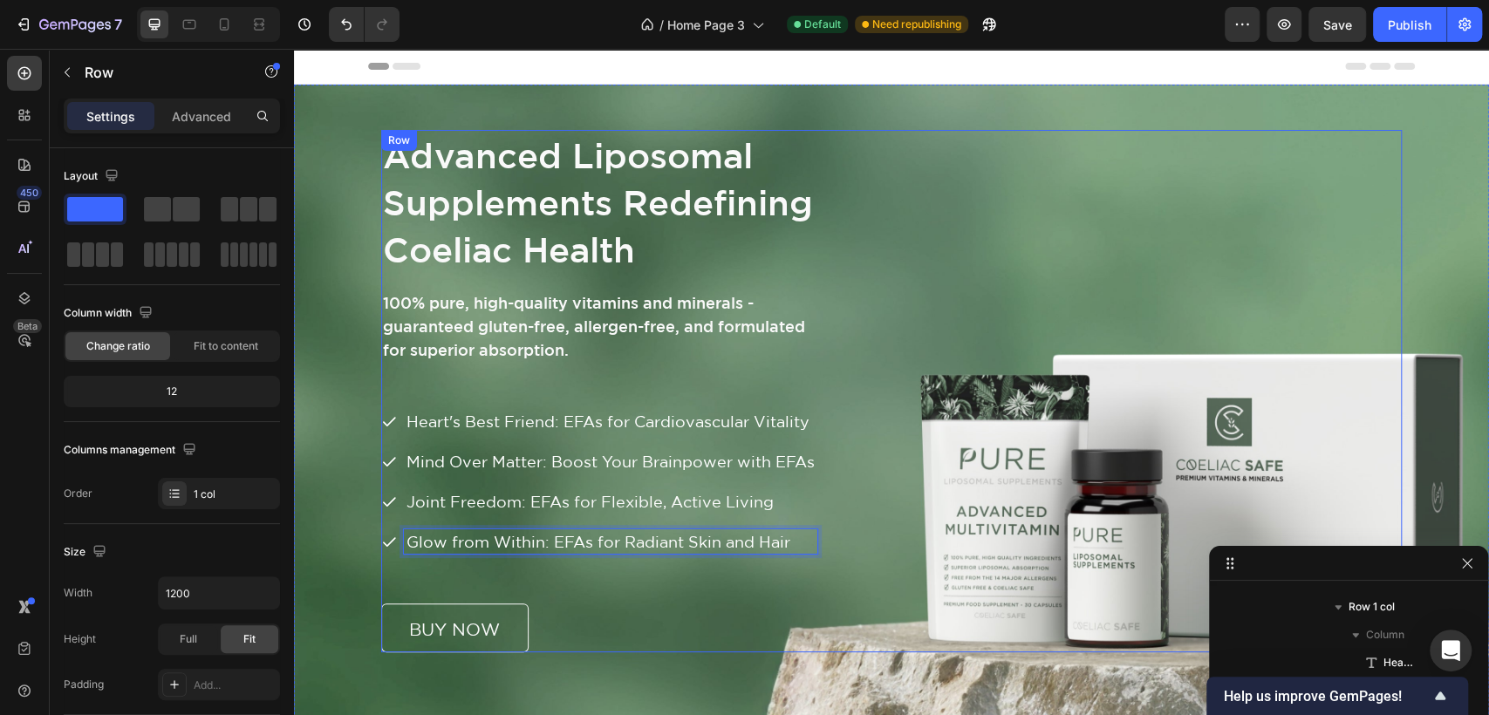
scroll to position [0, 0]
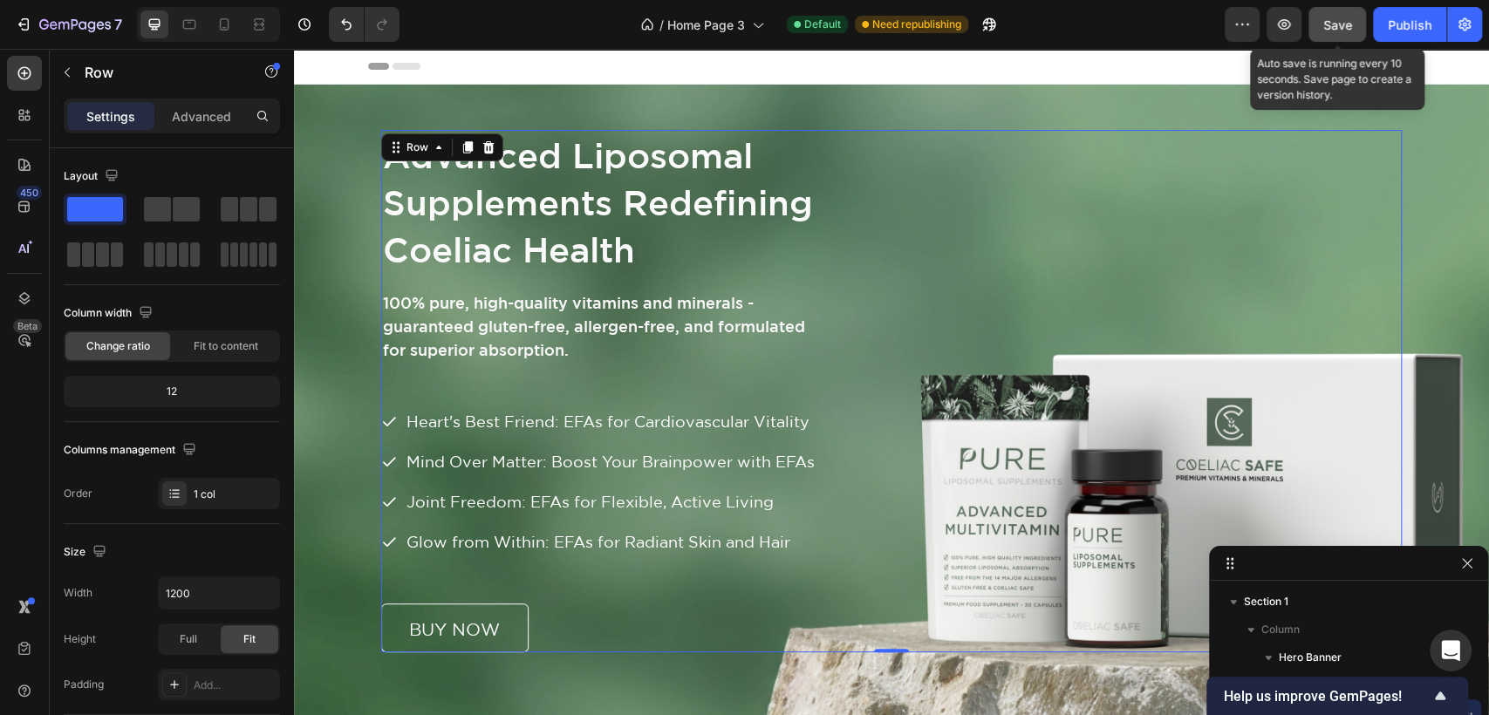
click at [1339, 27] on span "Save" at bounding box center [1337, 24] width 29 height 15
